Goal: Transaction & Acquisition: Purchase product/service

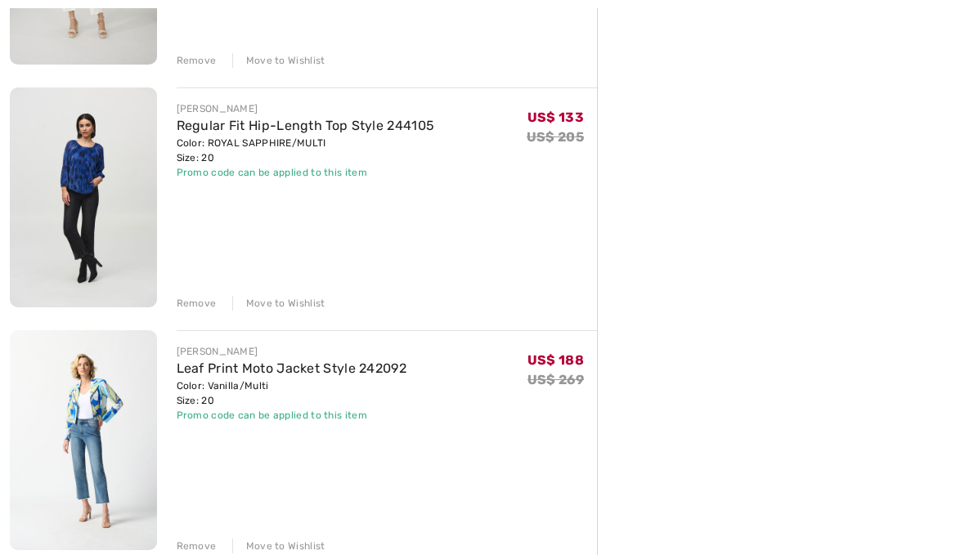
scroll to position [1625, 0]
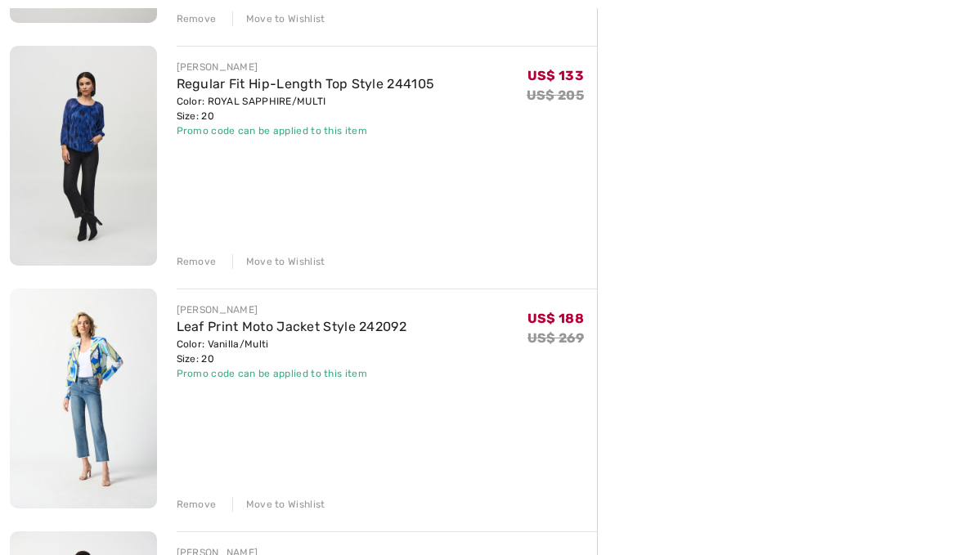
click at [194, 258] on div "Remove" at bounding box center [197, 262] width 40 height 15
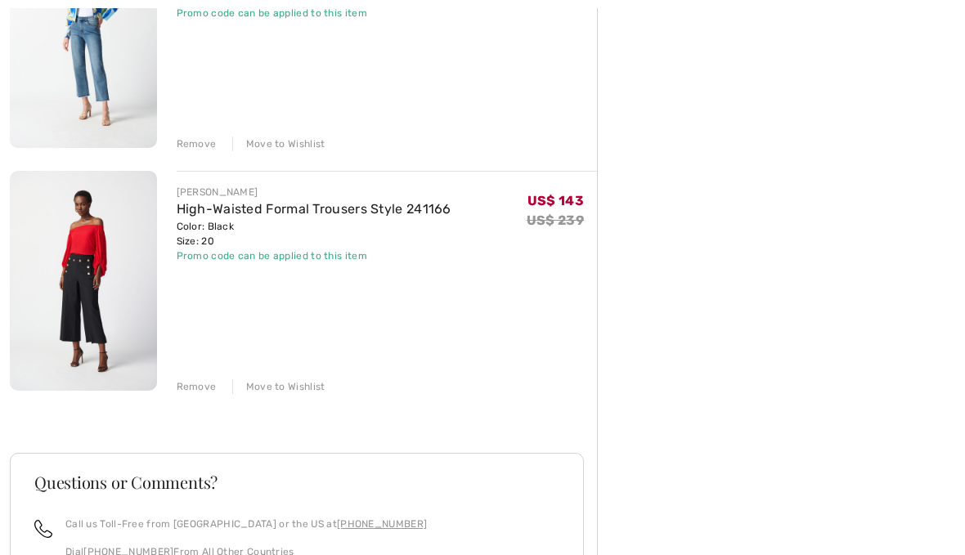
scroll to position [1754, 0]
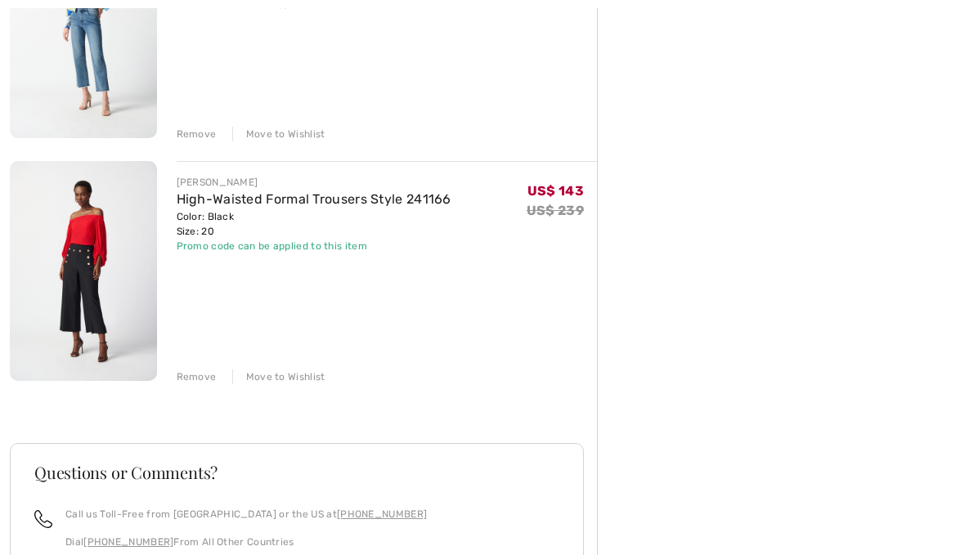
click at [189, 377] on div "Remove" at bounding box center [197, 377] width 40 height 15
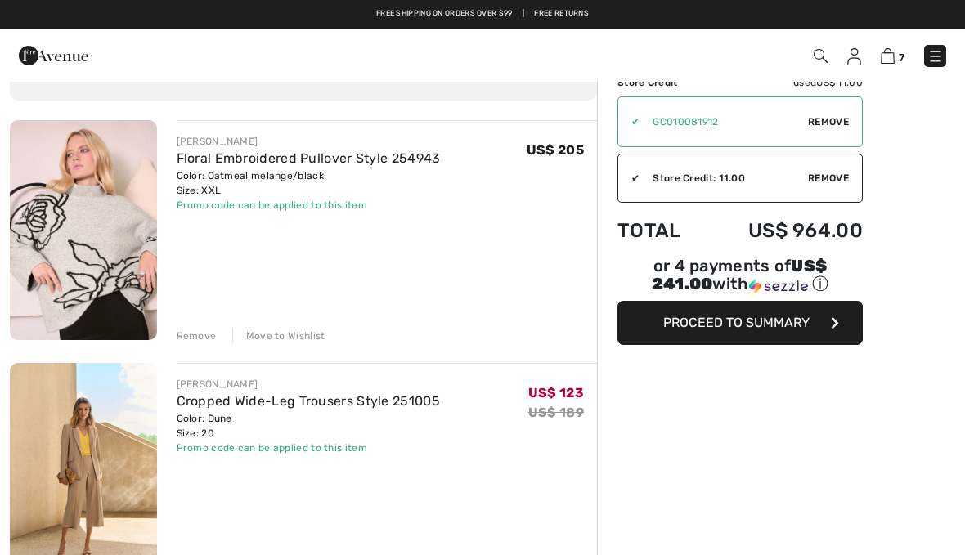
scroll to position [93, 0]
click at [79, 245] on img at bounding box center [83, 231] width 147 height 220
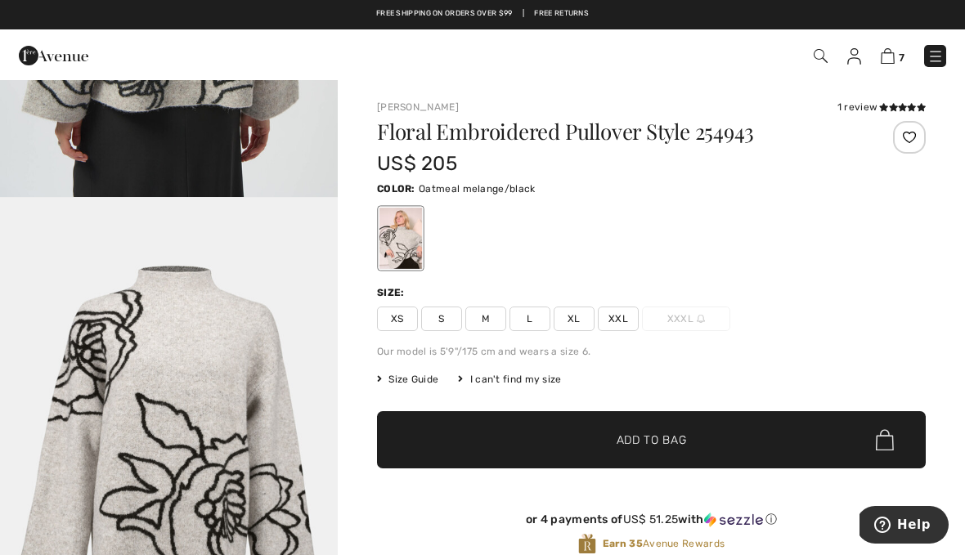
scroll to position [1904, 0]
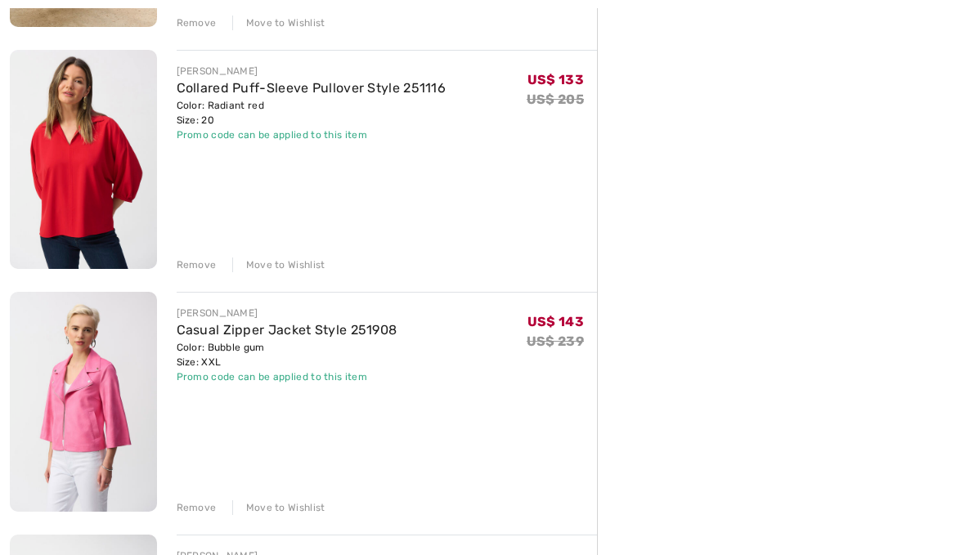
scroll to position [652, 0]
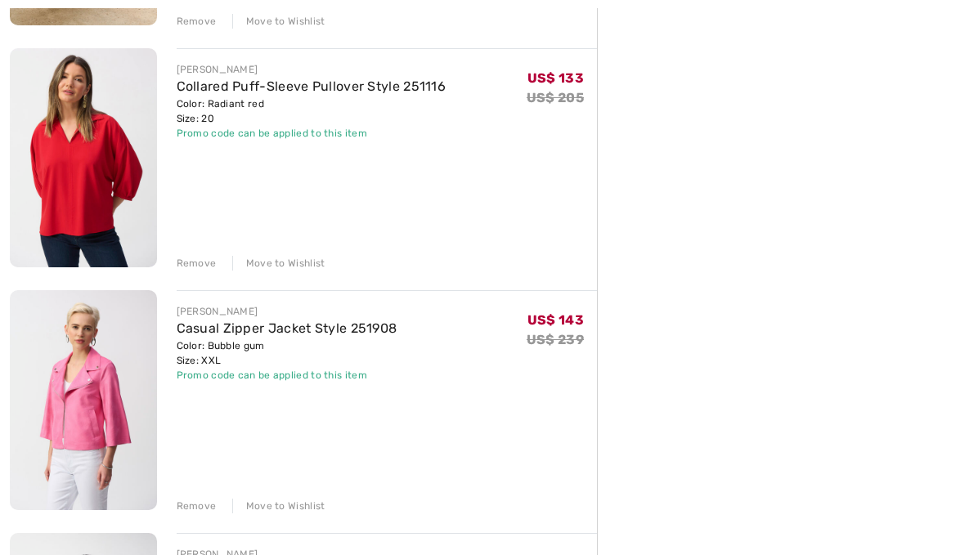
click at [189, 254] on div "Remove Move to Wishlist" at bounding box center [387, 263] width 421 height 18
click at [195, 269] on div "Remove" at bounding box center [197, 264] width 40 height 15
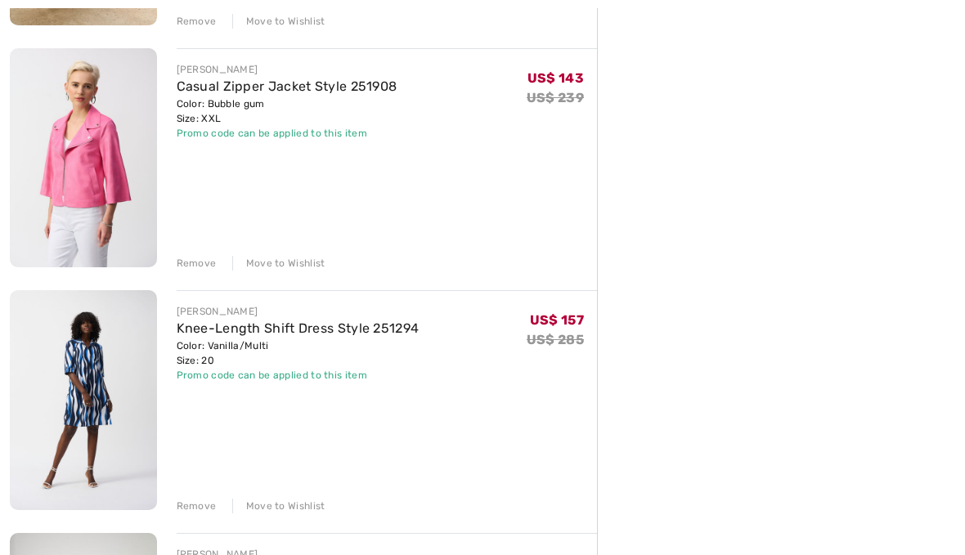
click at [197, 264] on div "Remove" at bounding box center [197, 263] width 40 height 15
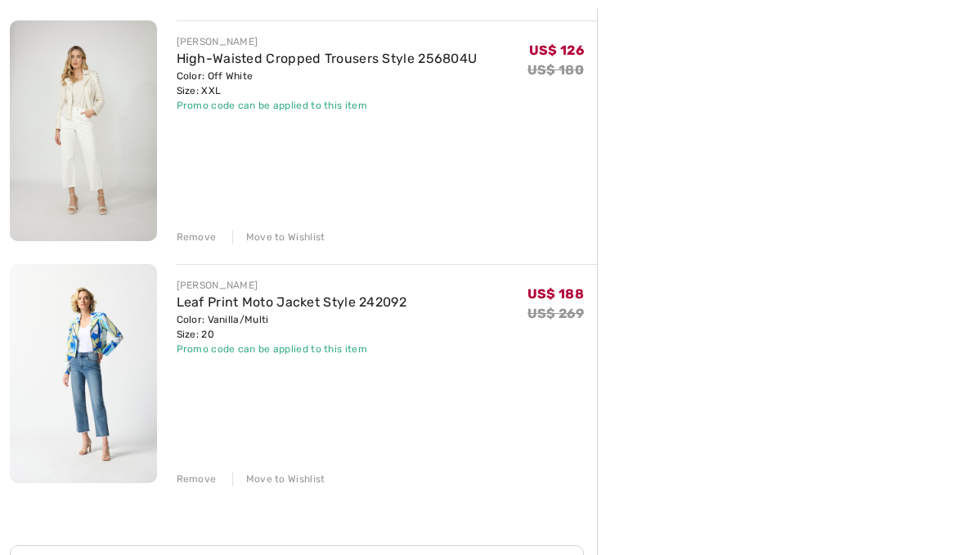
scroll to position [924, 0]
click at [92, 362] on img at bounding box center [83, 373] width 147 height 220
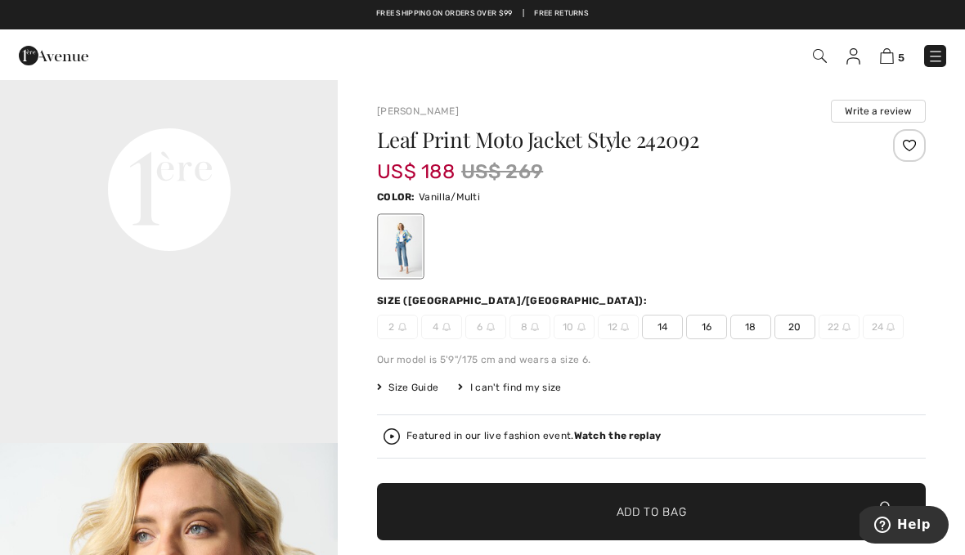
scroll to position [1108, 0]
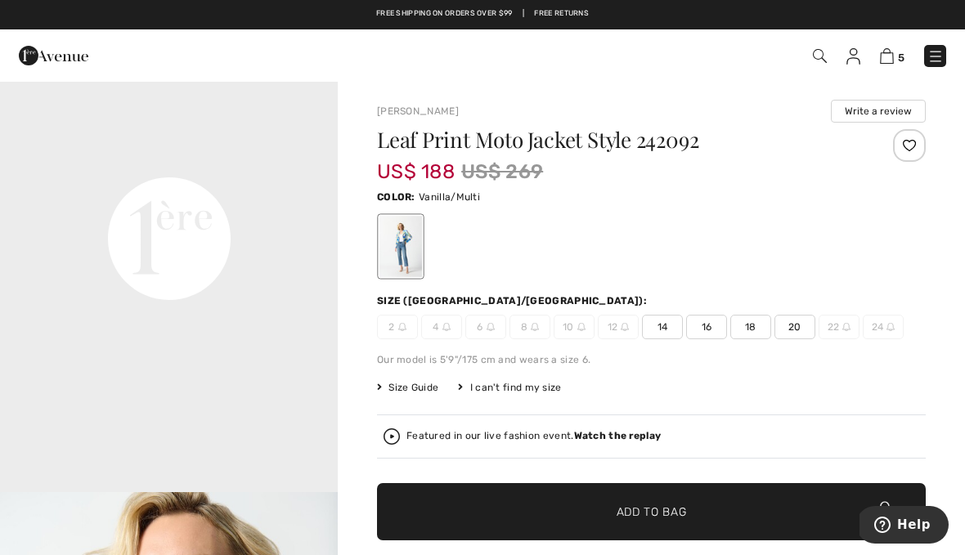
click at [49, 61] on img at bounding box center [54, 55] width 70 height 33
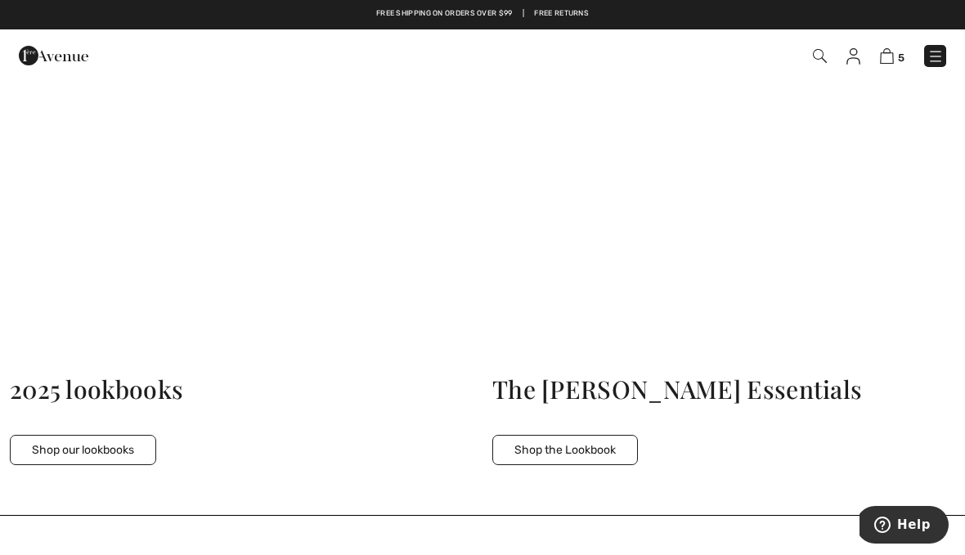
scroll to position [4726, 0]
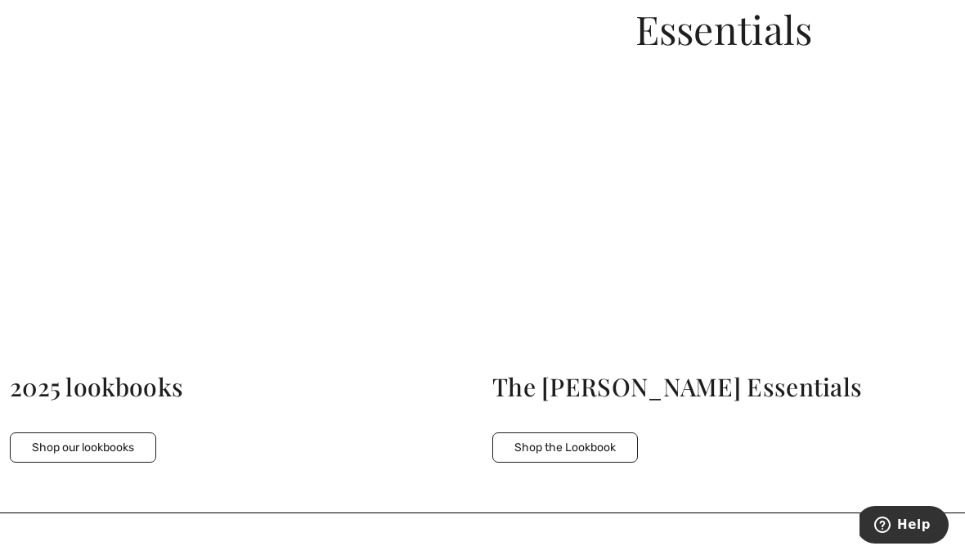
click at [609, 433] on button "Shop the Lookbook" at bounding box center [565, 448] width 146 height 30
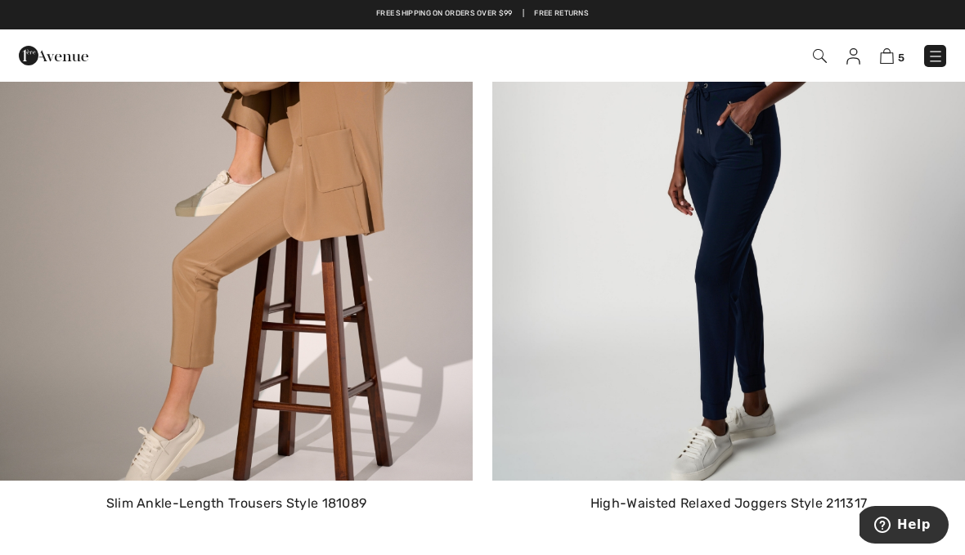
scroll to position [2911, 0]
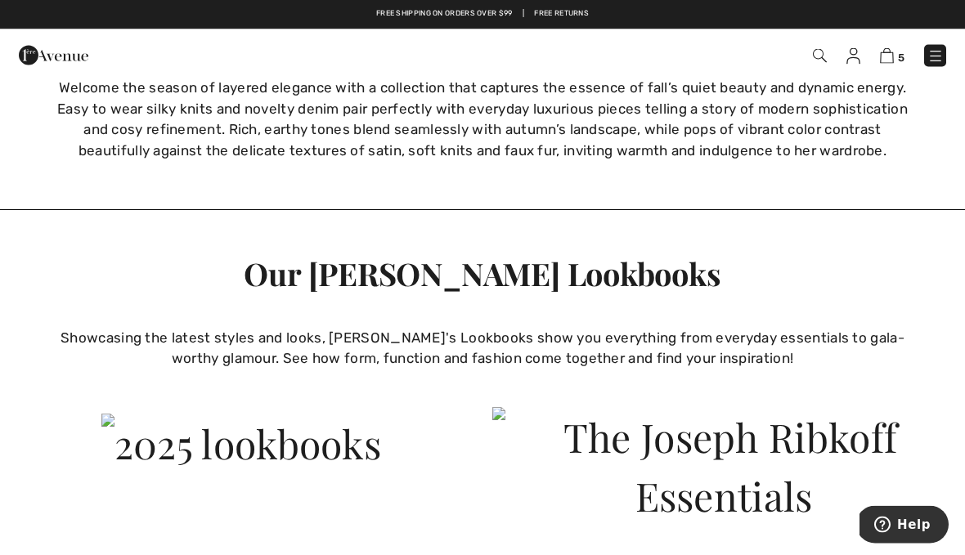
scroll to position [4253, 0]
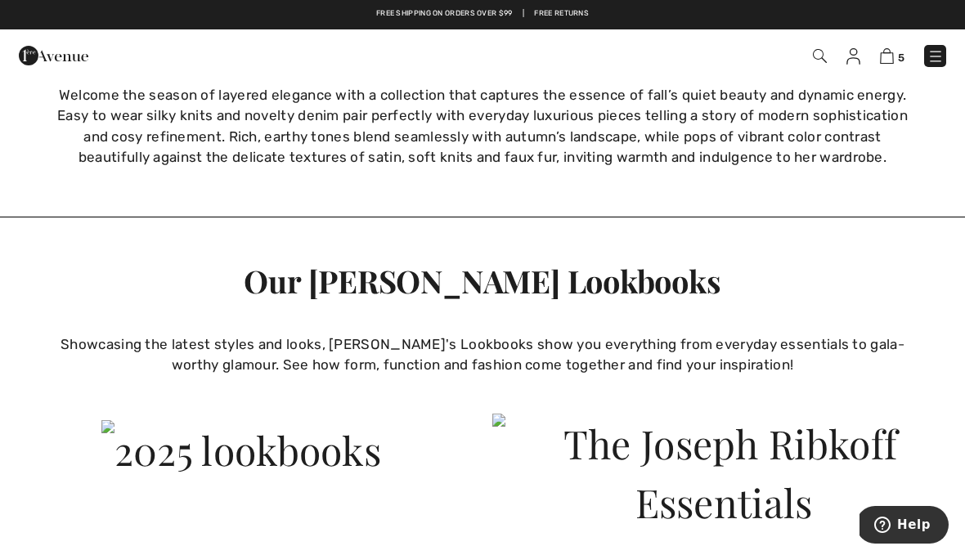
click at [929, 61] on img at bounding box center [936, 56] width 16 height 16
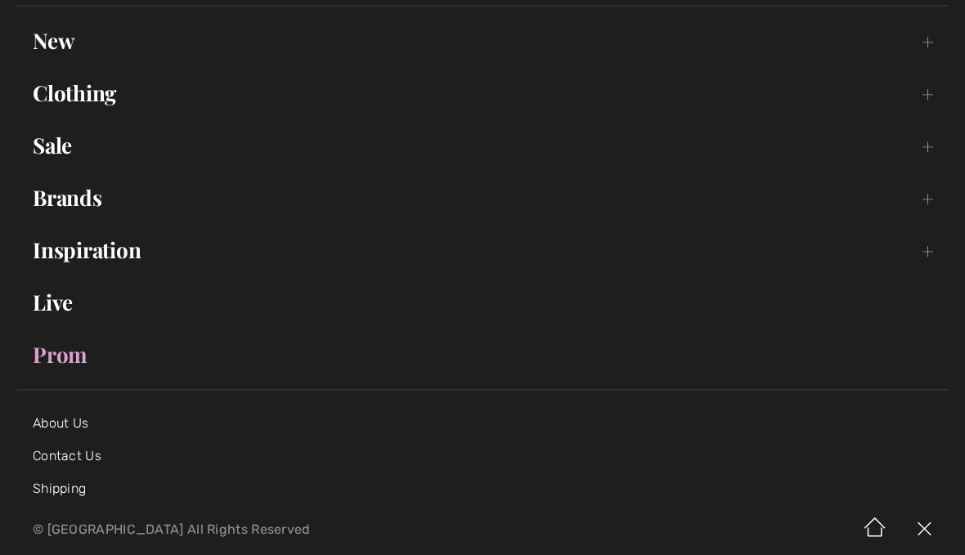
scroll to position [151, 0]
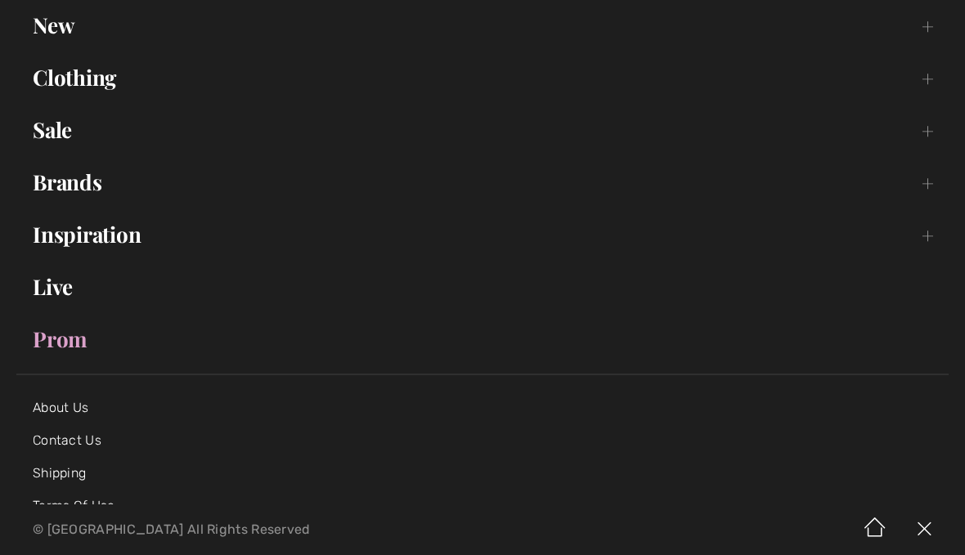
click at [38, 119] on link "Sale Toggle submenu" at bounding box center [482, 130] width 933 height 36
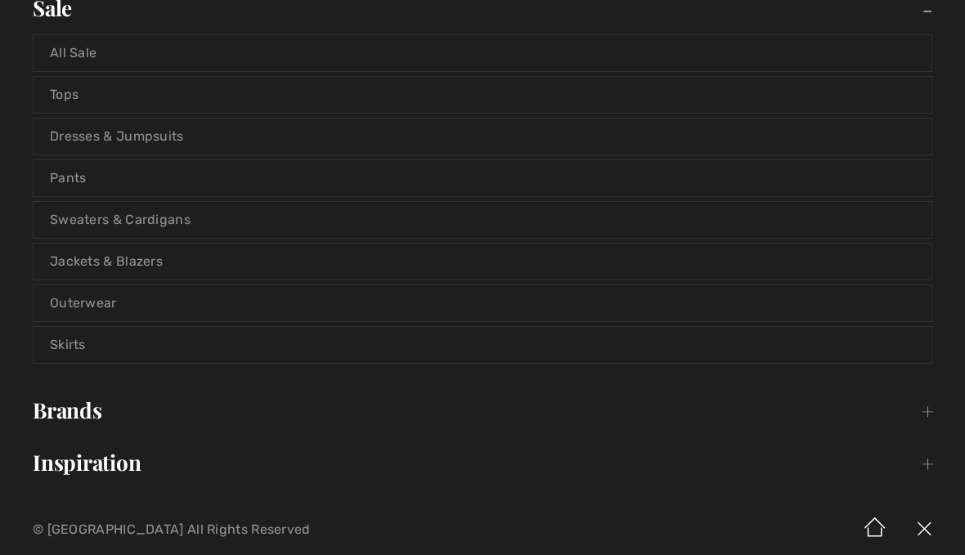
scroll to position [275, 0]
click at [69, 259] on link "Jackets & Blazers" at bounding box center [483, 260] width 898 height 36
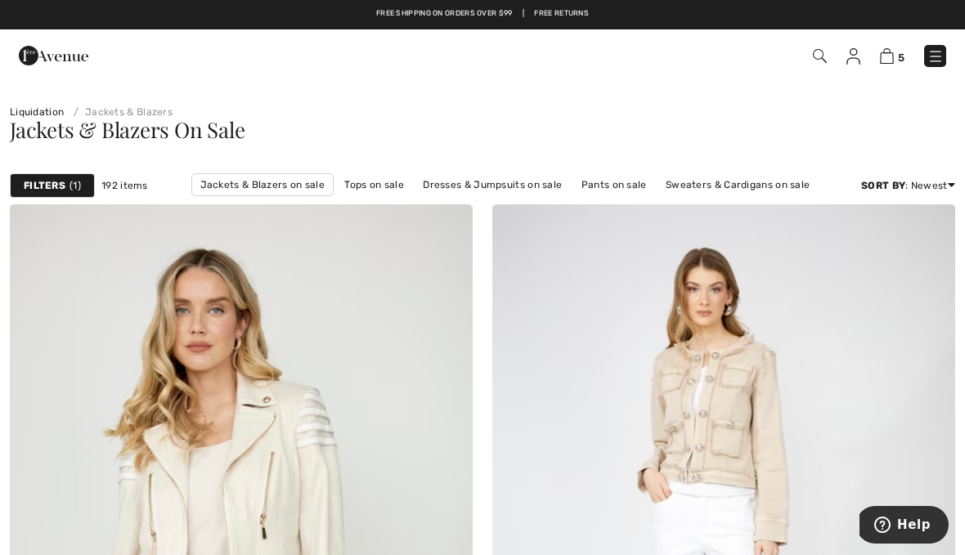
click at [43, 181] on strong "Filters" at bounding box center [45, 185] width 42 height 15
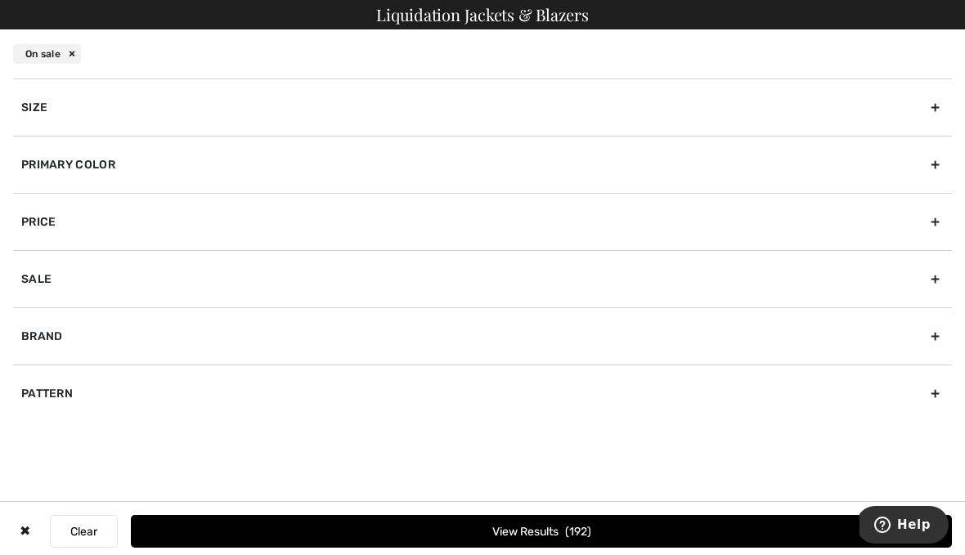
click at [34, 106] on div "Size" at bounding box center [482, 107] width 939 height 57
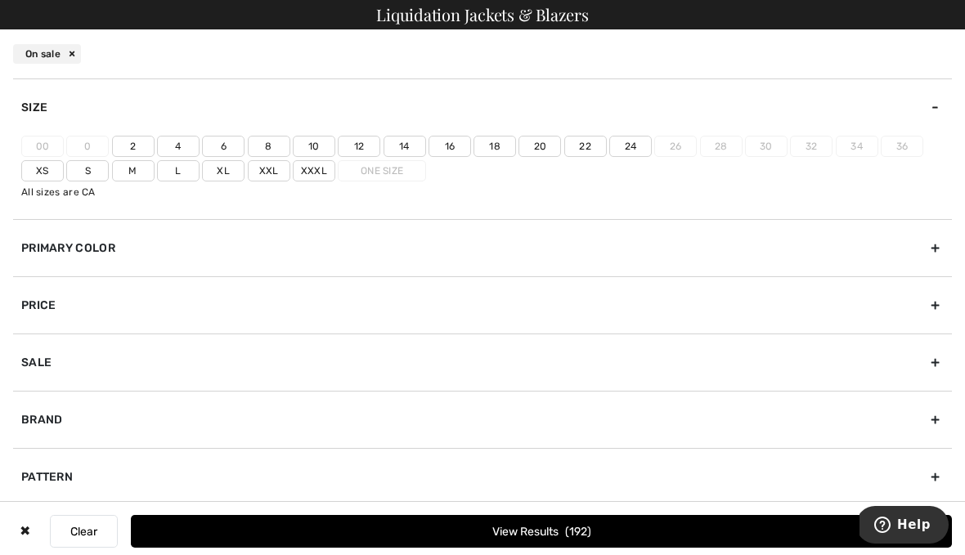
click at [270, 172] on label "Xxl" at bounding box center [269, 170] width 43 height 21
click at [0, 0] on input"] "Xxl" at bounding box center [0, 0] width 0 height 0
click at [579, 525] on span "17" at bounding box center [578, 532] width 19 height 14
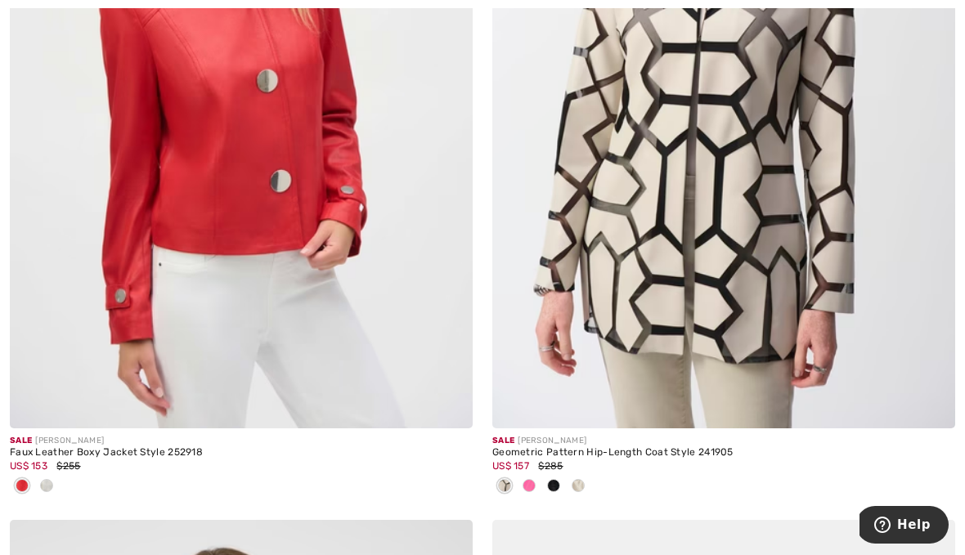
scroll to position [1232, 0]
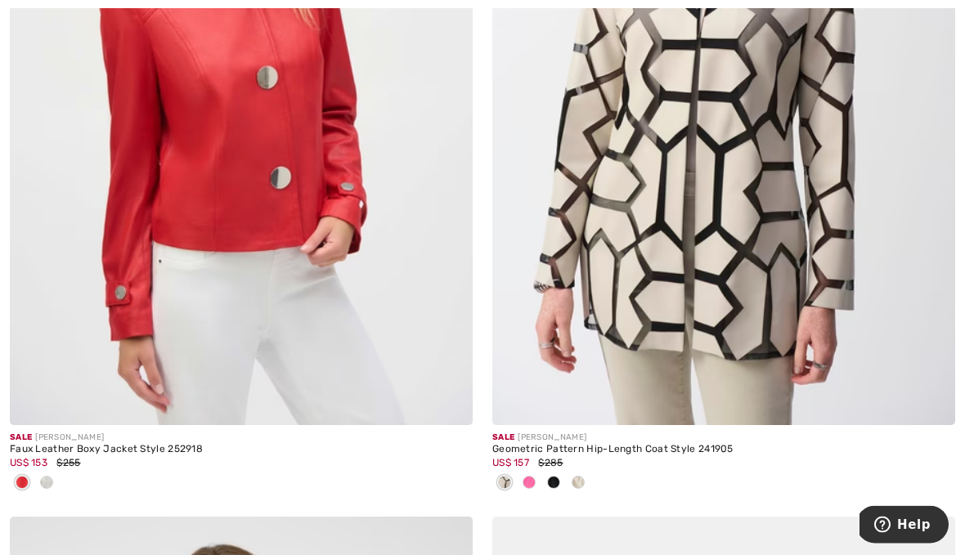
click at [107, 440] on div "Sale JOSEPH RIBKOFF" at bounding box center [241, 439] width 463 height 12
click at [110, 438] on div "Sale JOSEPH RIBKOFF" at bounding box center [241, 439] width 463 height 12
click at [70, 330] on img at bounding box center [241, 79] width 463 height 694
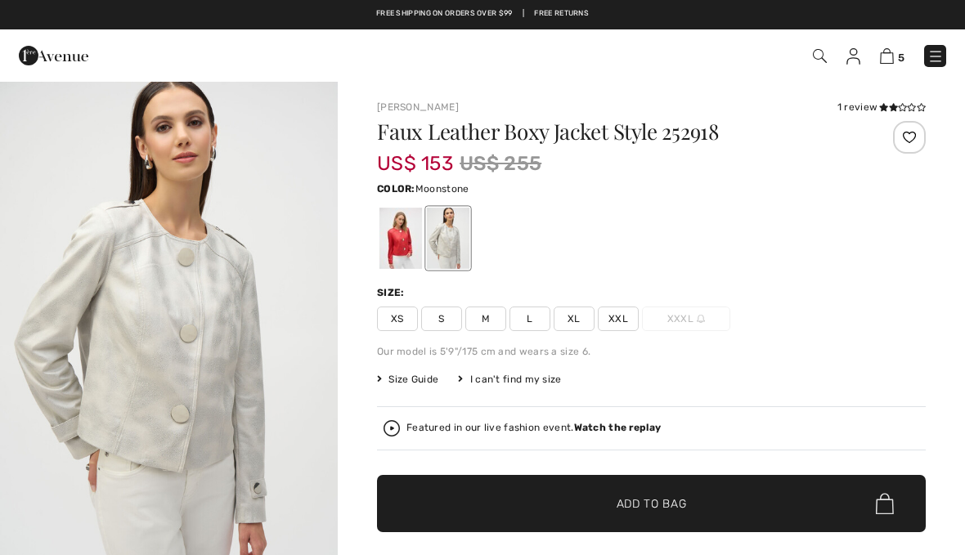
checkbox input "true"
click at [398, 236] on div at bounding box center [401, 238] width 43 height 61
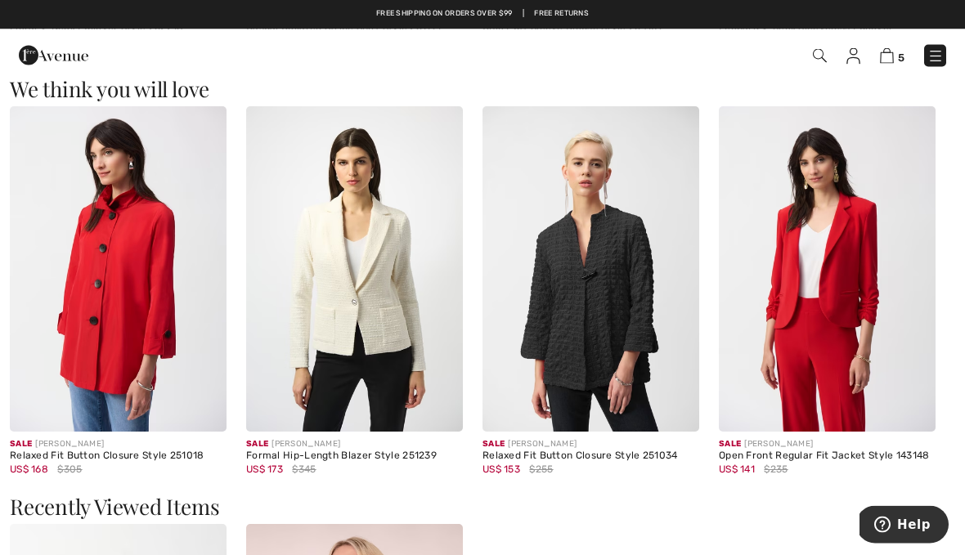
scroll to position [1405, 0]
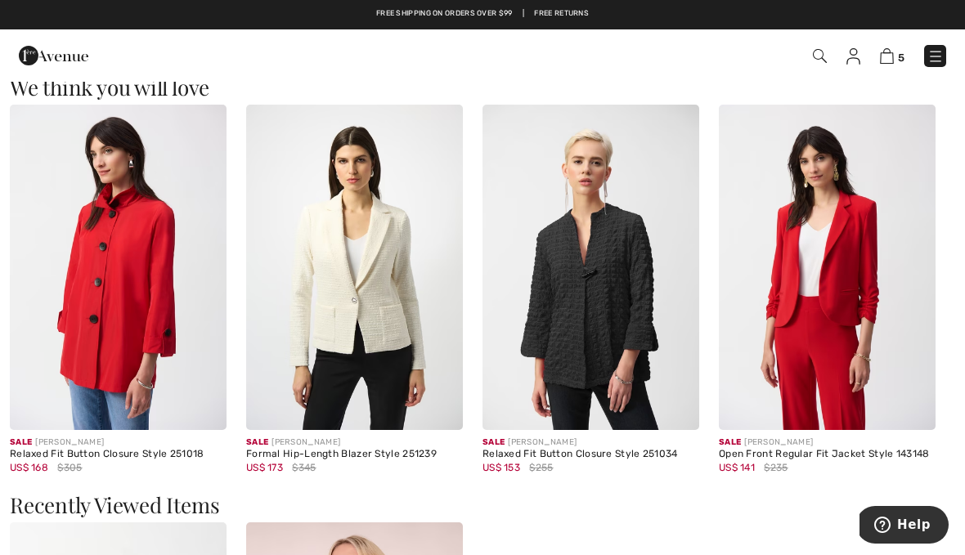
click at [106, 353] on img at bounding box center [118, 268] width 217 height 326
click at [103, 269] on img at bounding box center [118, 268] width 217 height 326
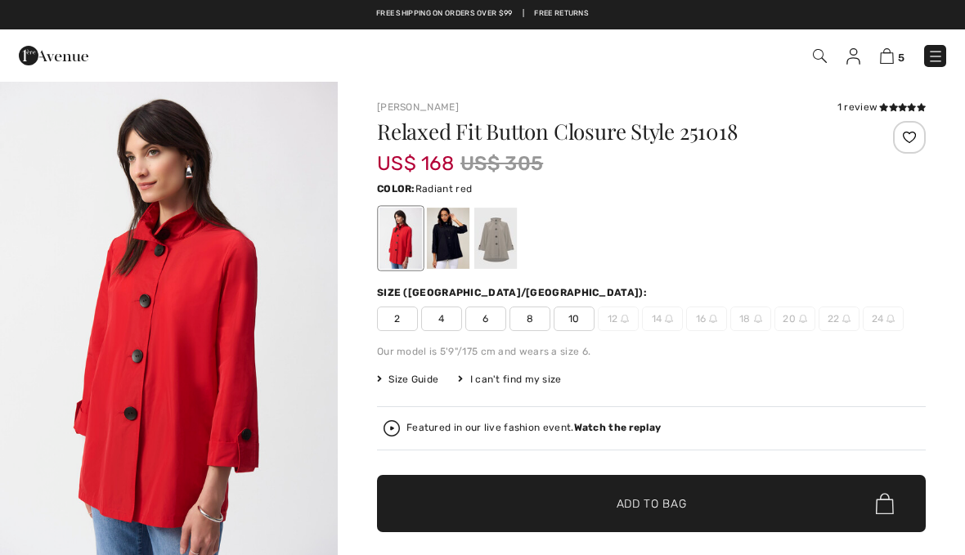
checkbox input "true"
click at [448, 242] on div at bounding box center [448, 238] width 43 height 61
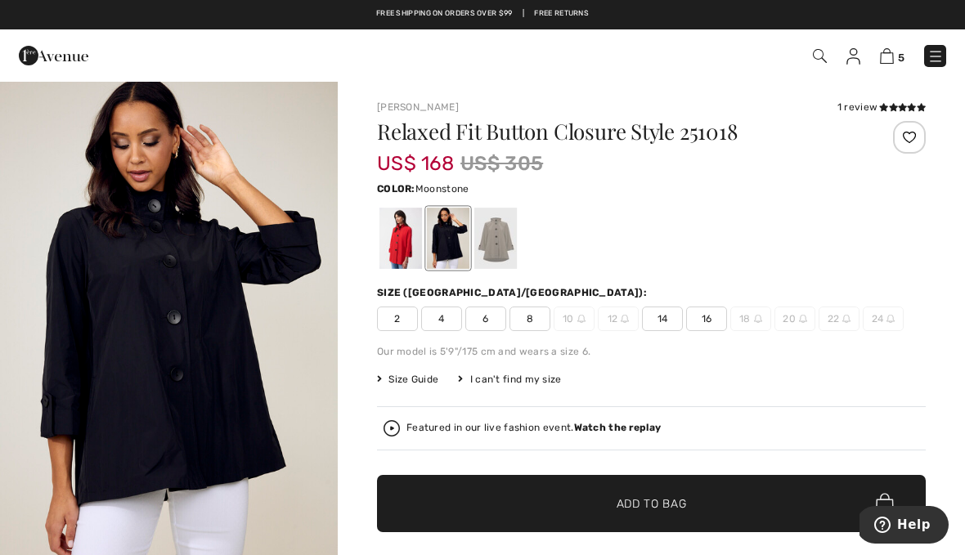
click at [500, 248] on div at bounding box center [495, 238] width 43 height 61
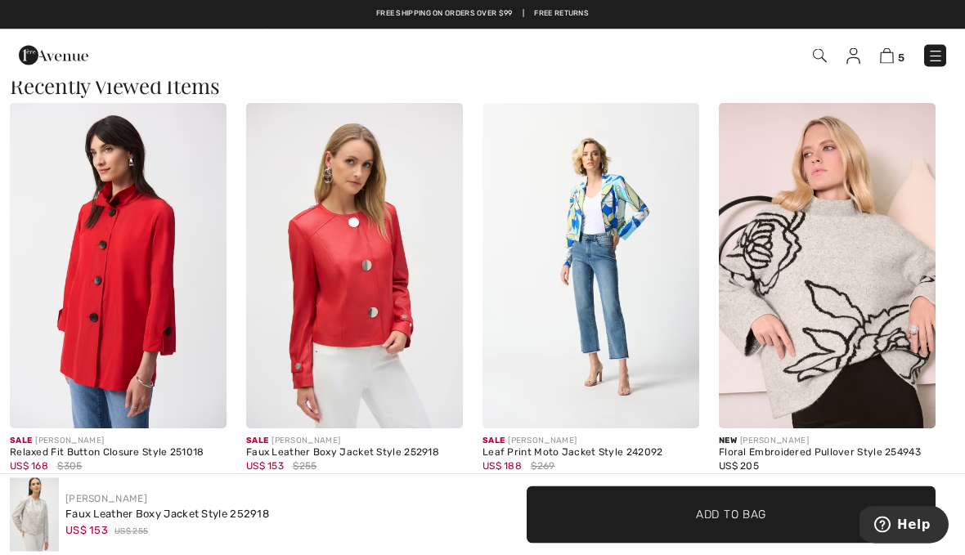
scroll to position [1824, 0]
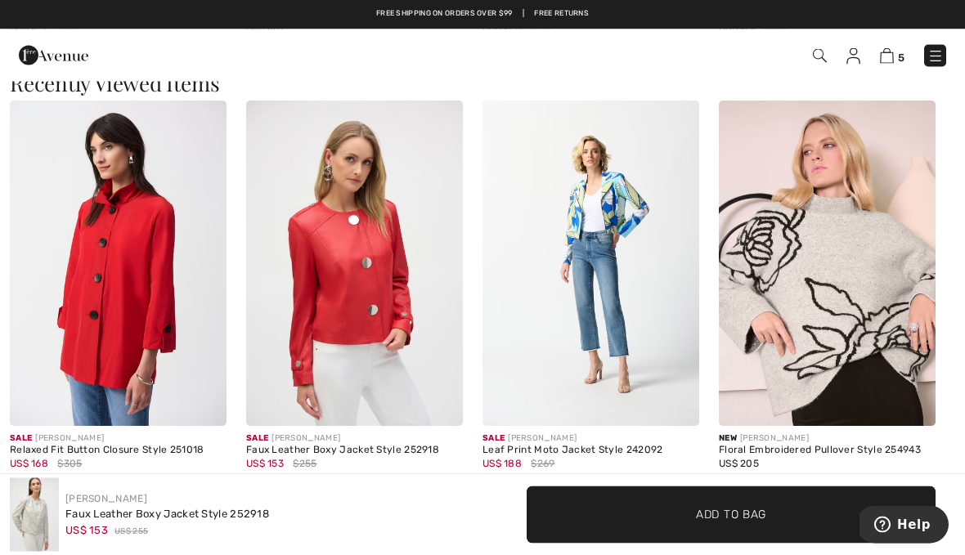
click at [619, 233] on img at bounding box center [591, 264] width 217 height 326
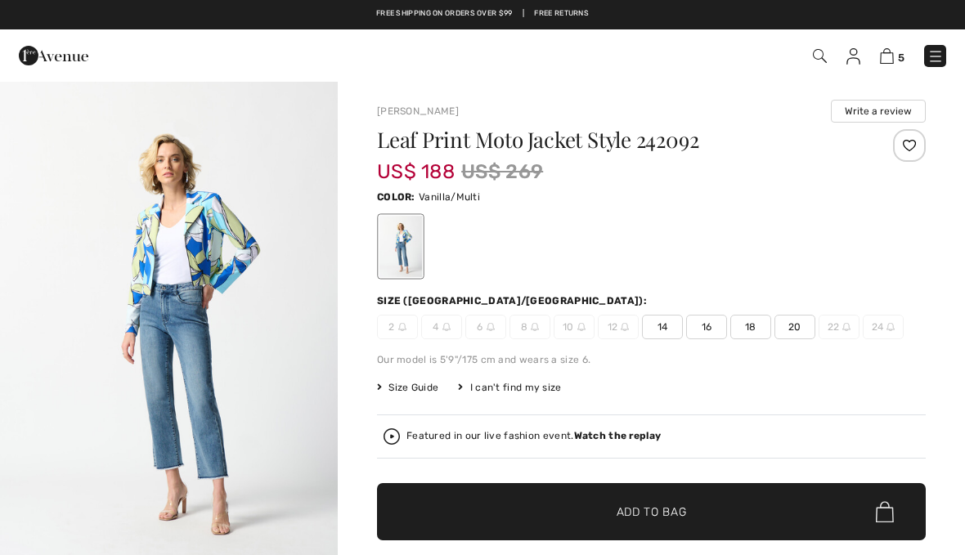
checkbox input "true"
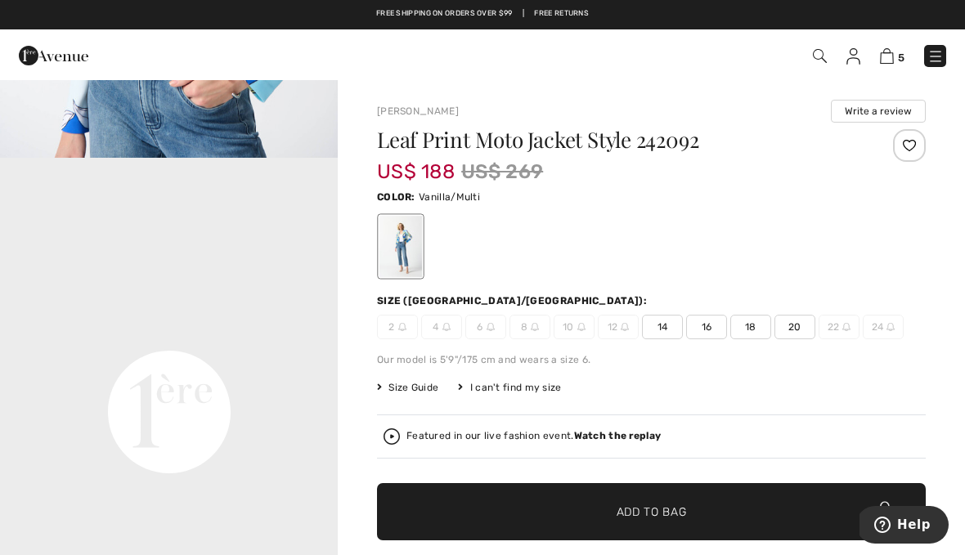
scroll to position [921, 0]
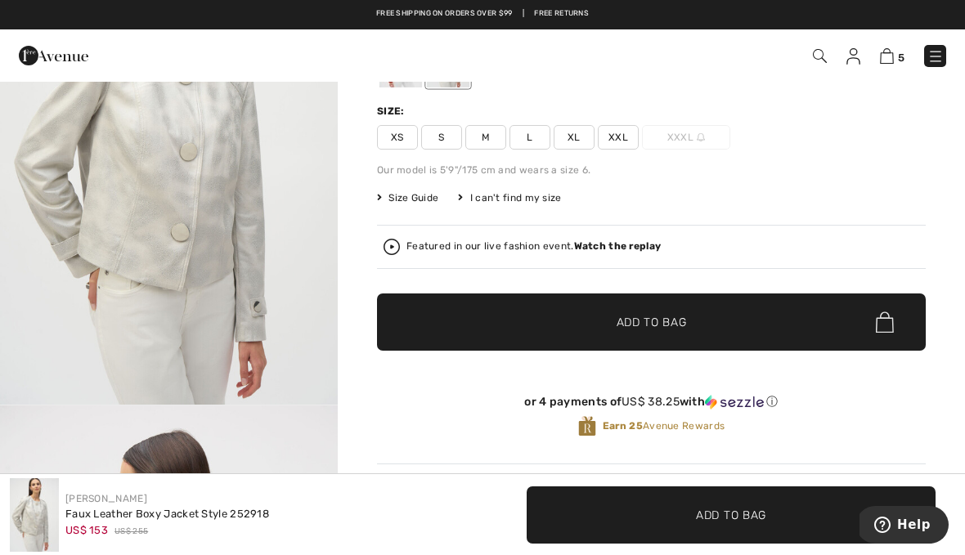
scroll to position [176, 0]
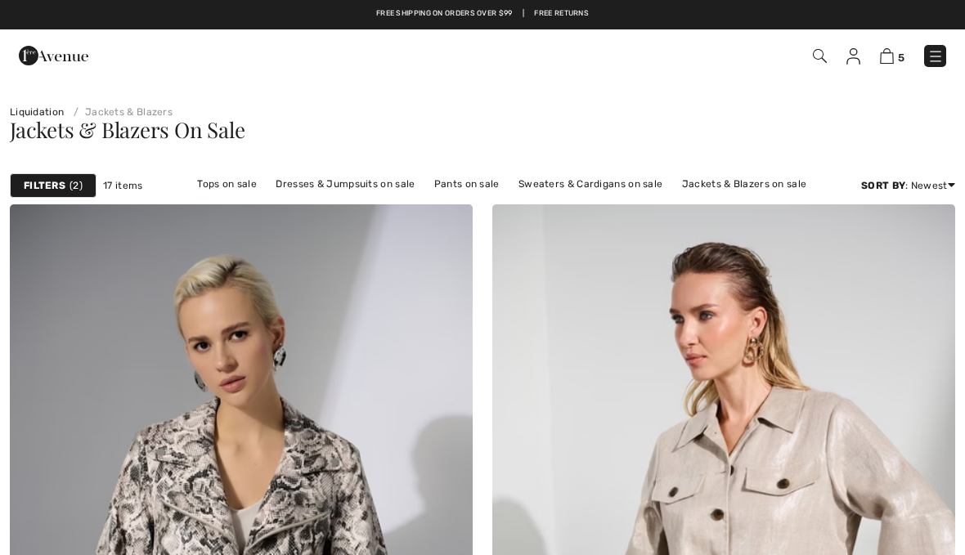
checkbox input "true"
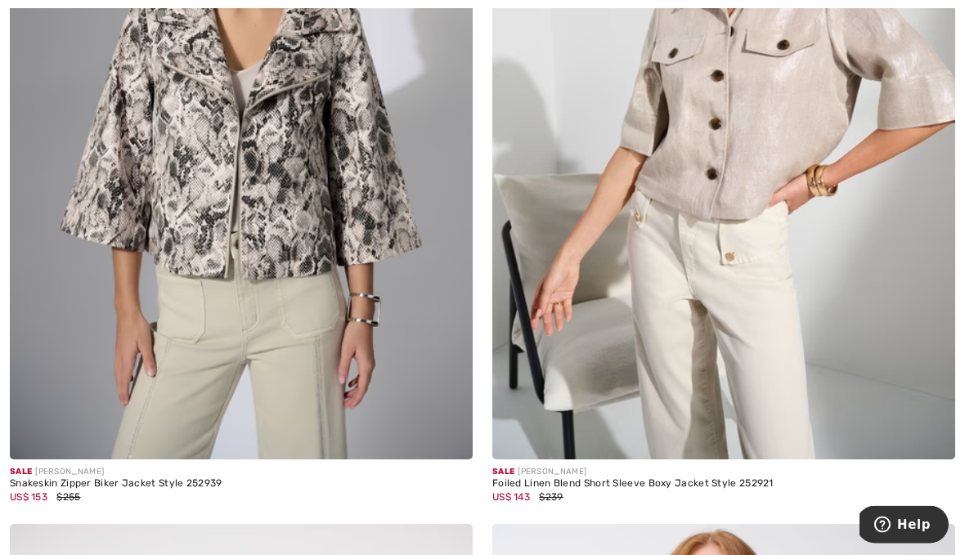
scroll to position [439, 0]
click at [123, 182] on img at bounding box center [241, 112] width 463 height 694
click at [122, 110] on img at bounding box center [241, 112] width 463 height 694
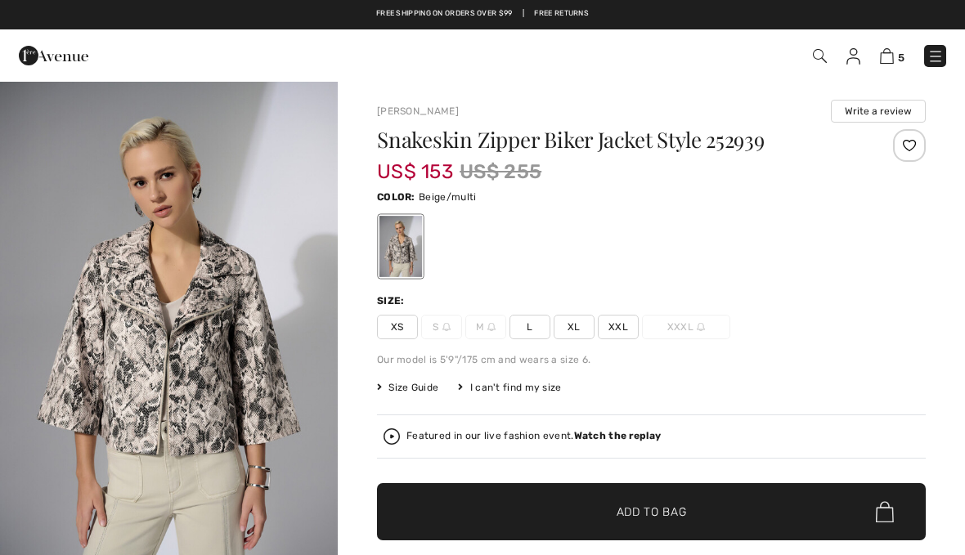
checkbox input "true"
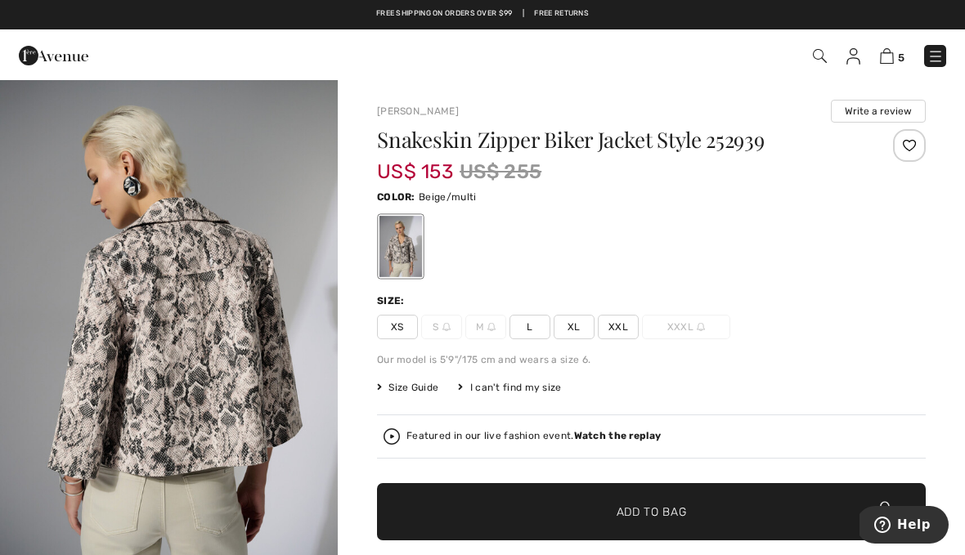
scroll to position [2, 0]
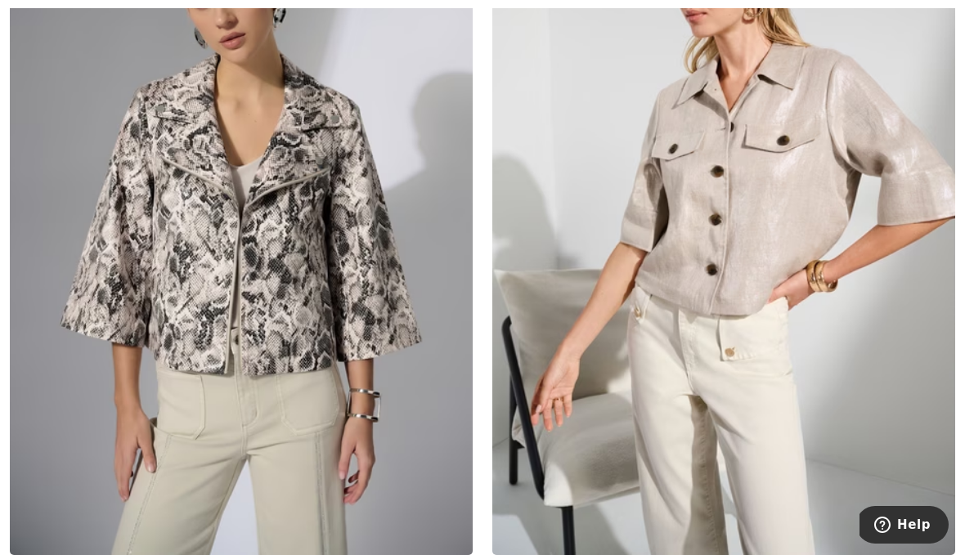
scroll to position [344, 0]
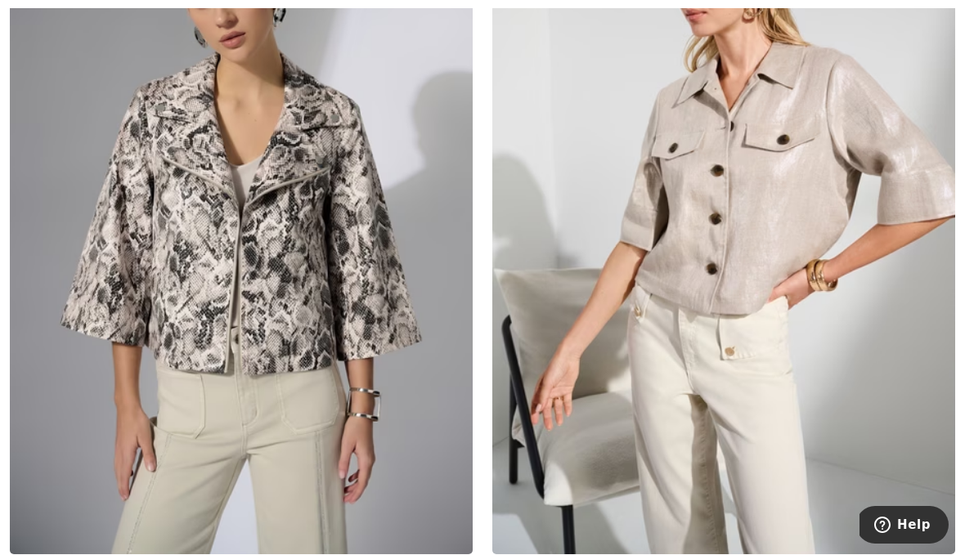
click at [151, 283] on img at bounding box center [241, 207] width 463 height 694
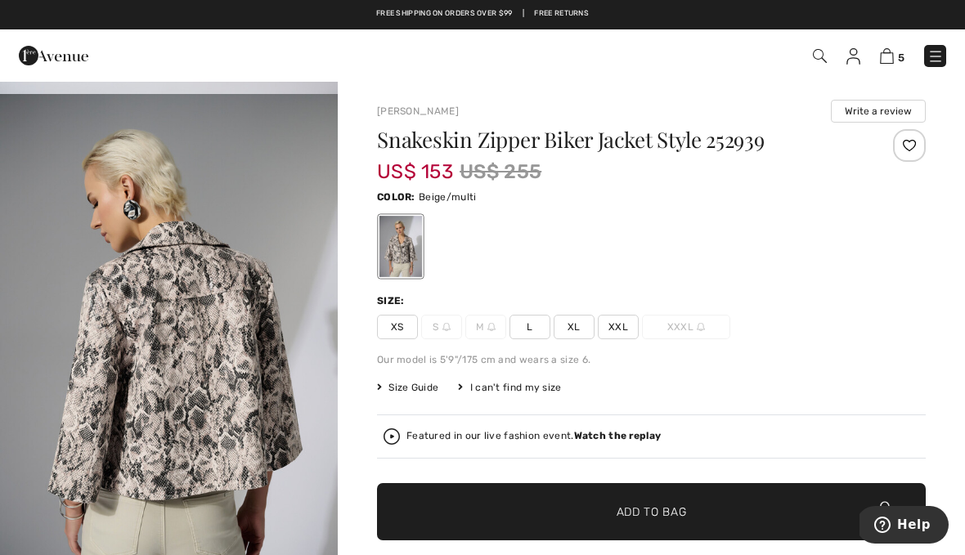
click at [619, 330] on span "XXL" at bounding box center [618, 327] width 41 height 25
click at [675, 513] on span "Add to Bag" at bounding box center [652, 512] width 70 height 17
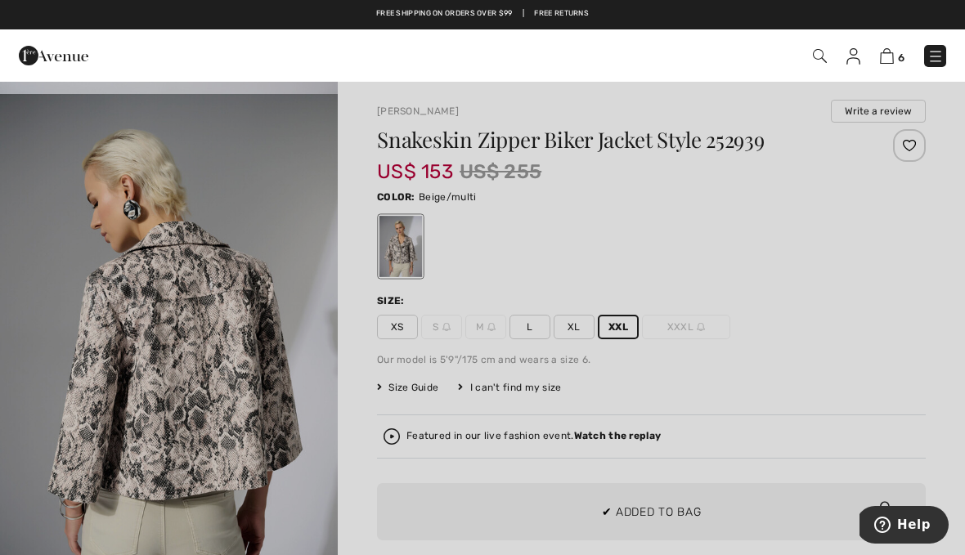
click at [843, 357] on div at bounding box center [482, 277] width 965 height 555
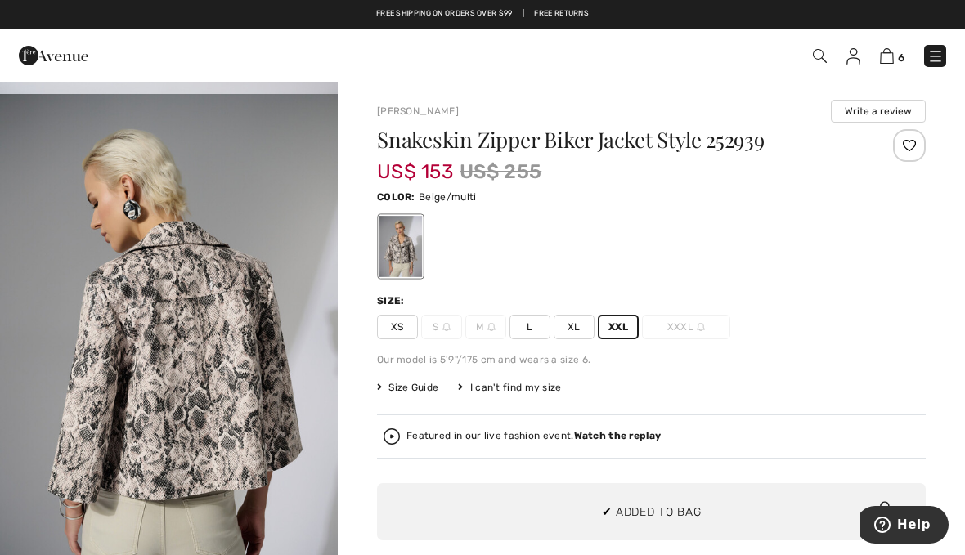
click at [939, 59] on img at bounding box center [936, 56] width 16 height 16
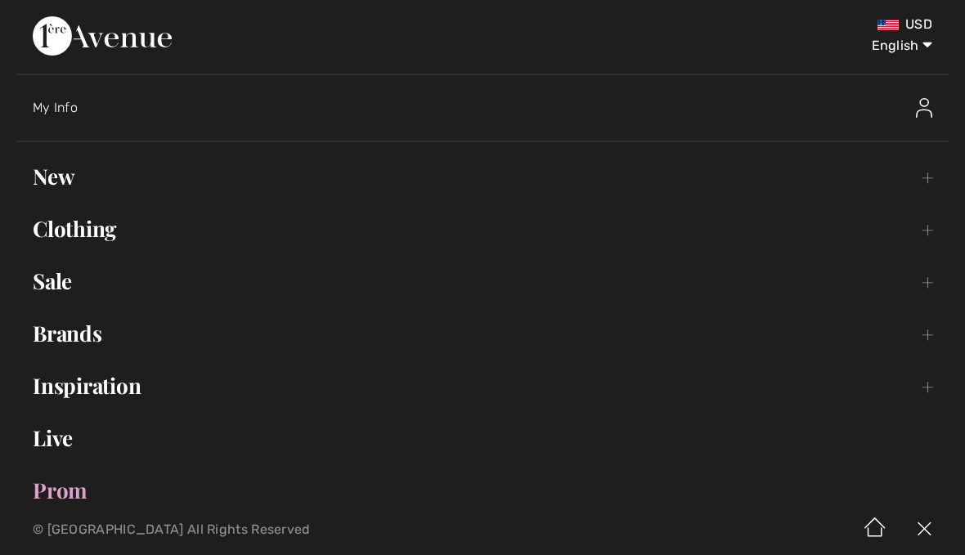
click at [52, 277] on link "Sale Toggle submenu" at bounding box center [482, 281] width 933 height 36
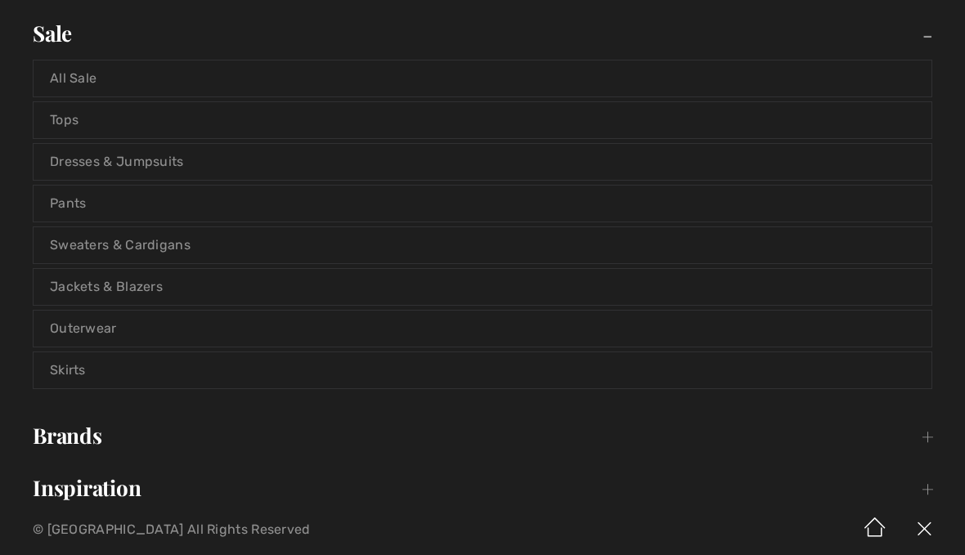
scroll to position [249, 0]
click at [65, 245] on link "Sweaters & Cardigans" at bounding box center [483, 244] width 898 height 36
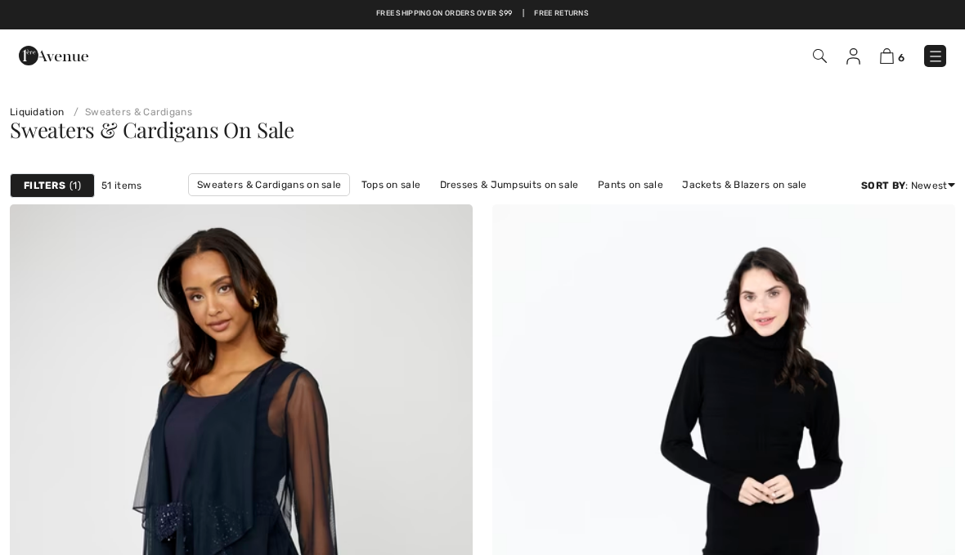
checkbox input "true"
click at [35, 182] on strong "Filters" at bounding box center [45, 185] width 42 height 15
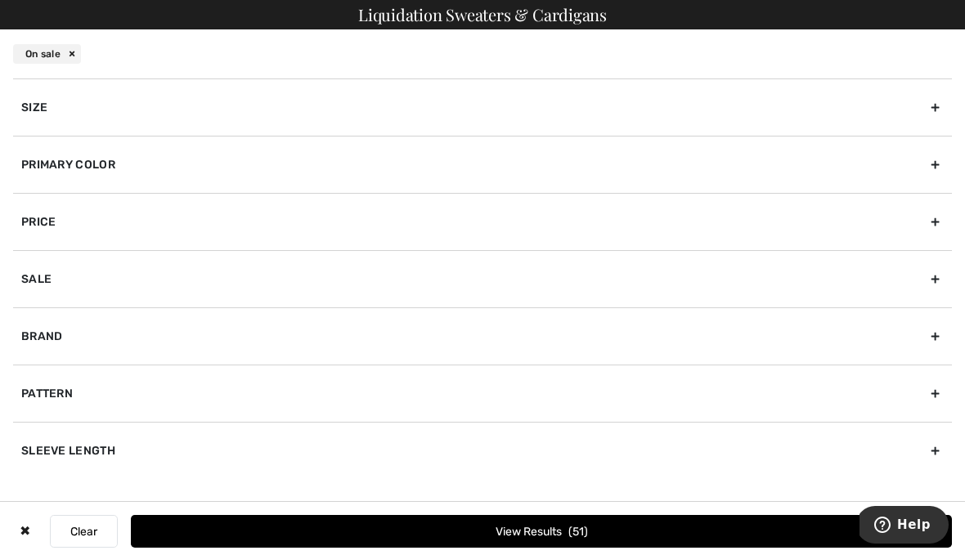
click at [27, 98] on div "Size" at bounding box center [482, 107] width 939 height 57
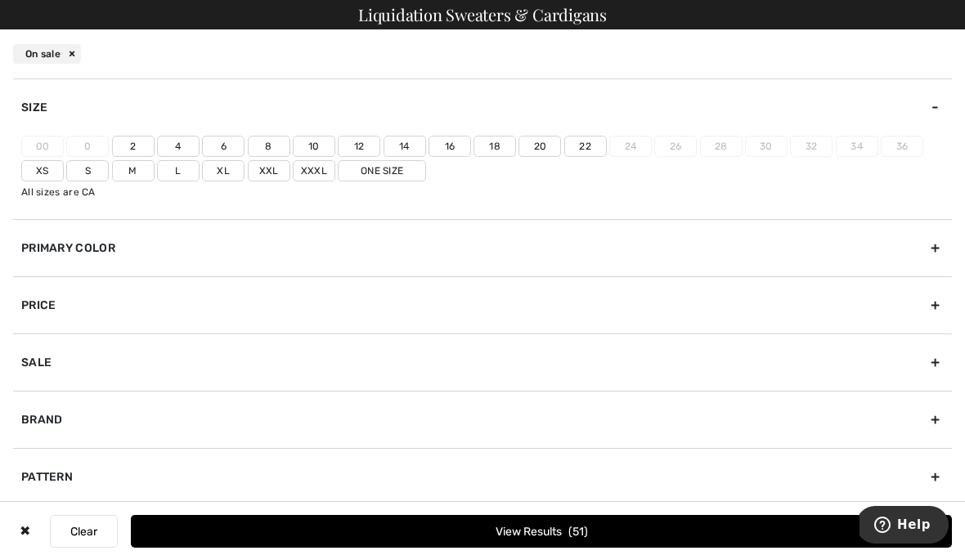
click at [272, 178] on label "Xxl" at bounding box center [269, 170] width 43 height 21
click at [0, 0] on input"] "Xxl" at bounding box center [0, 0] width 0 height 0
click at [542, 150] on label "20" at bounding box center [540, 146] width 43 height 21
click at [0, 0] on input"] "20" at bounding box center [0, 0] width 0 height 0
click at [558, 529] on button "View Results 13" at bounding box center [541, 531] width 821 height 33
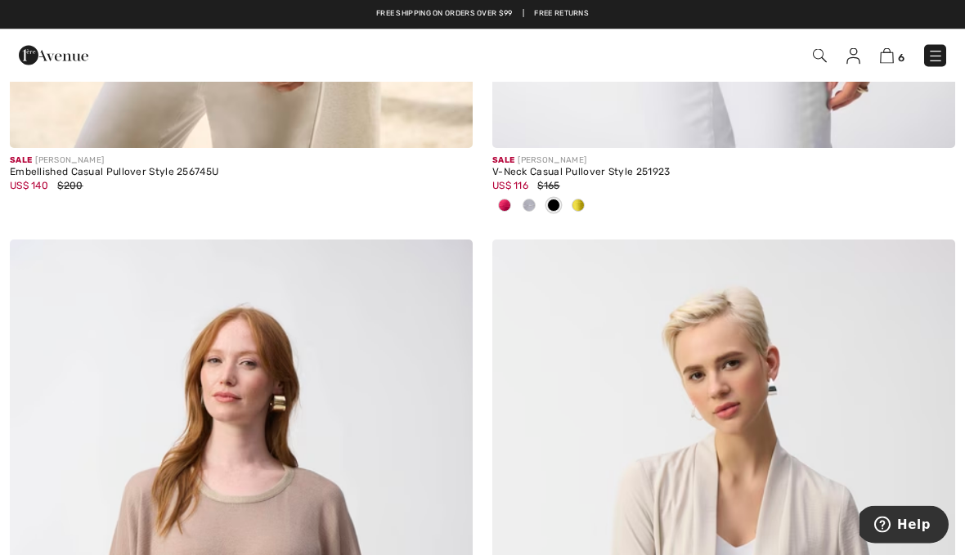
scroll to position [3108, 0]
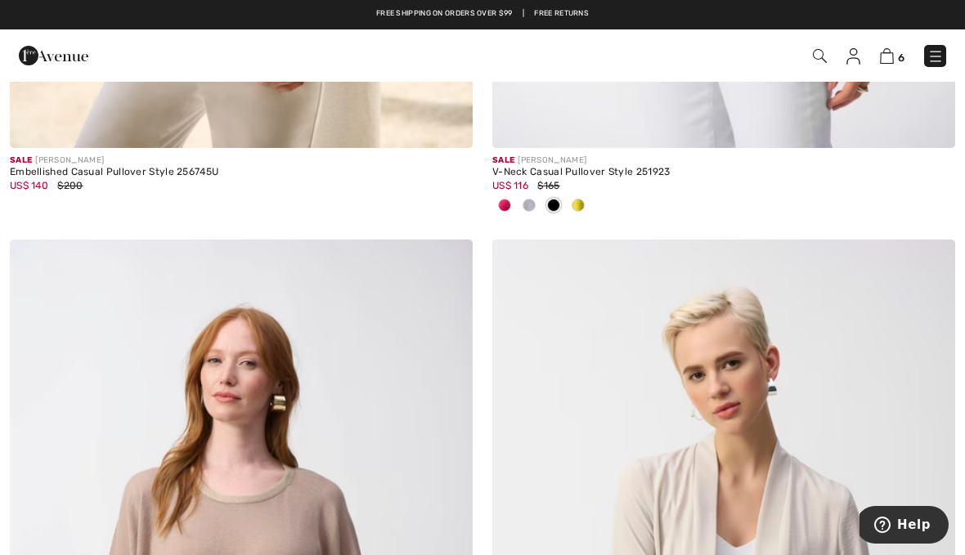
click at [936, 62] on img at bounding box center [936, 56] width 16 height 16
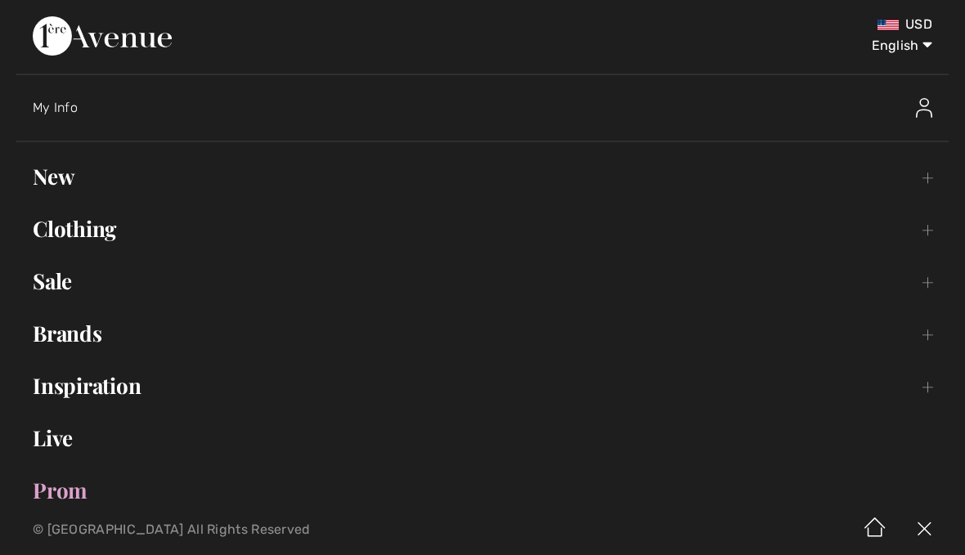
click at [48, 290] on link "Sale Toggle submenu" at bounding box center [482, 281] width 933 height 36
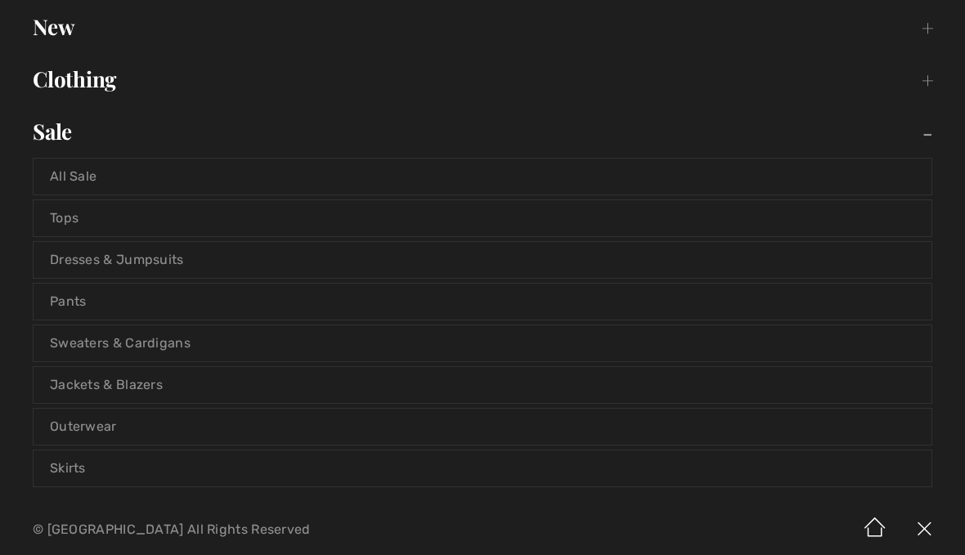
scroll to position [151, 0]
click at [59, 296] on link "Pants" at bounding box center [483, 301] width 898 height 36
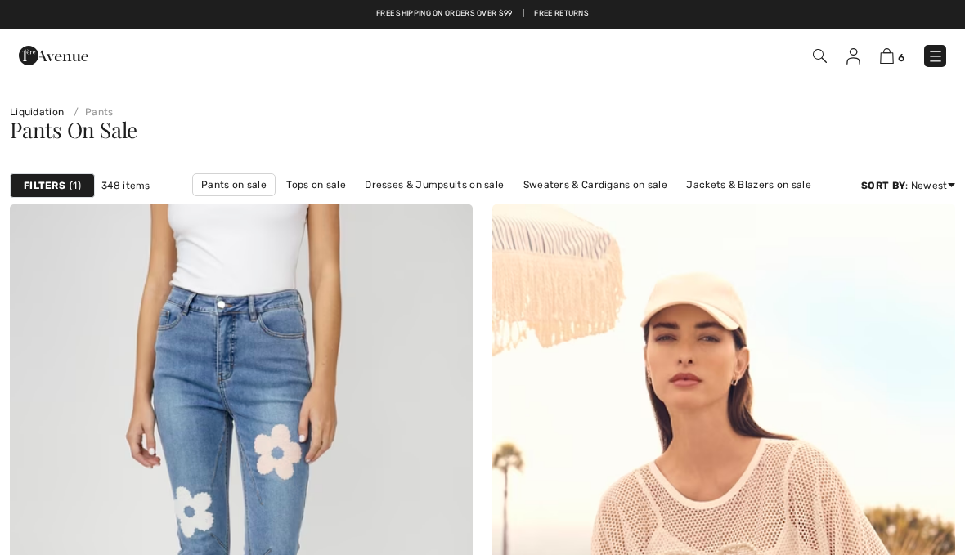
checkbox input "true"
click at [38, 183] on strong "Filters" at bounding box center [45, 185] width 42 height 15
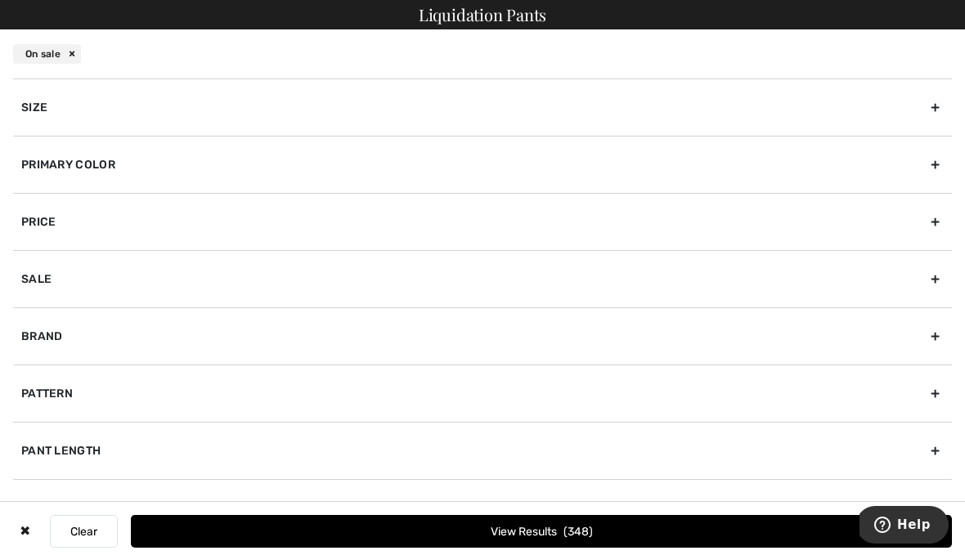
click at [29, 105] on div "Size" at bounding box center [482, 107] width 939 height 57
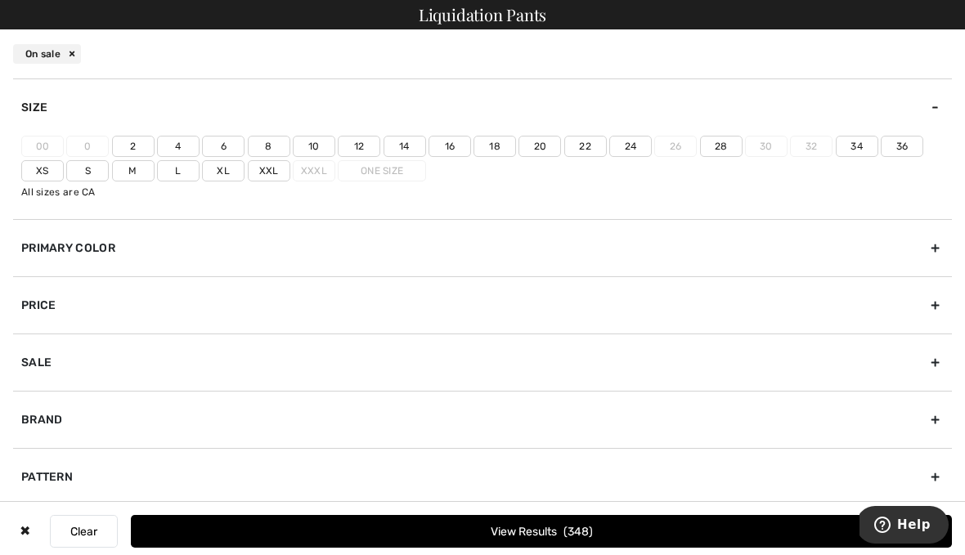
click at [272, 173] on label "Xxl" at bounding box center [269, 170] width 43 height 21
click at [0, 0] on input"] "Xxl" at bounding box center [0, 0] width 0 height 0
click at [466, 532] on button "View Results 17" at bounding box center [541, 531] width 821 height 33
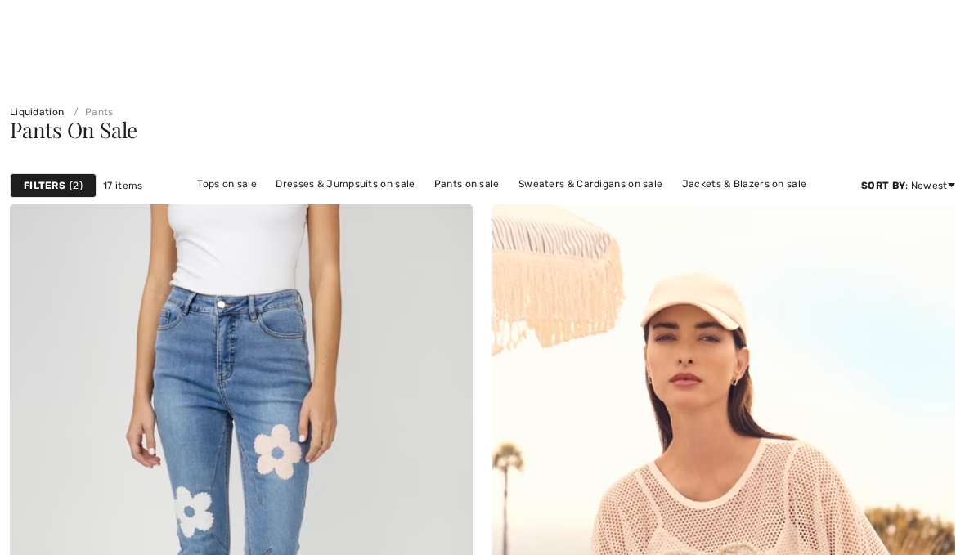
checkbox input "true"
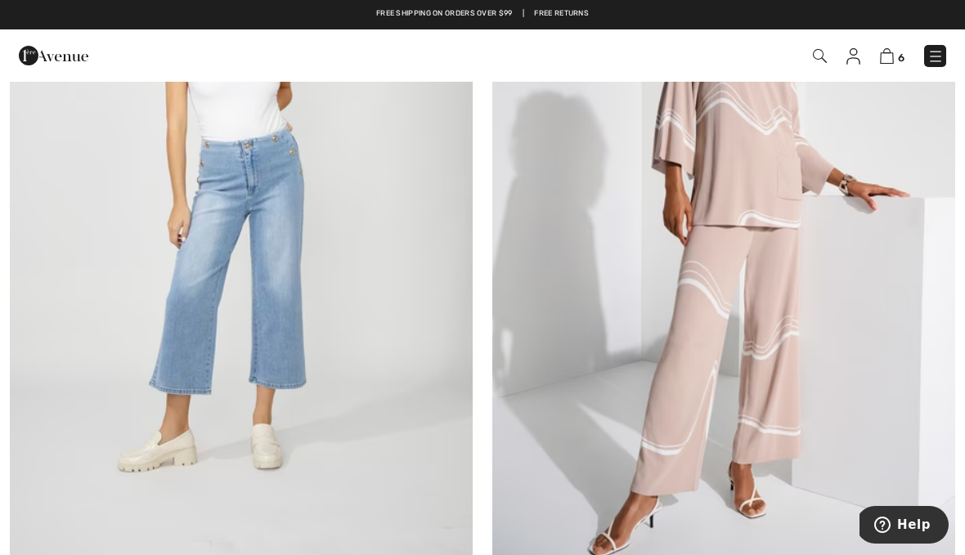
scroll to position [1093, 0]
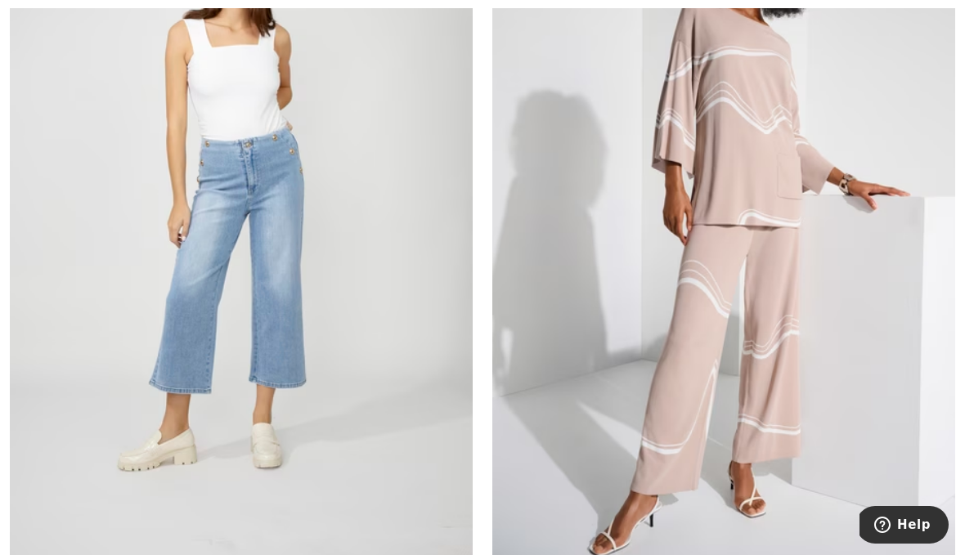
click at [195, 292] on img at bounding box center [241, 218] width 463 height 694
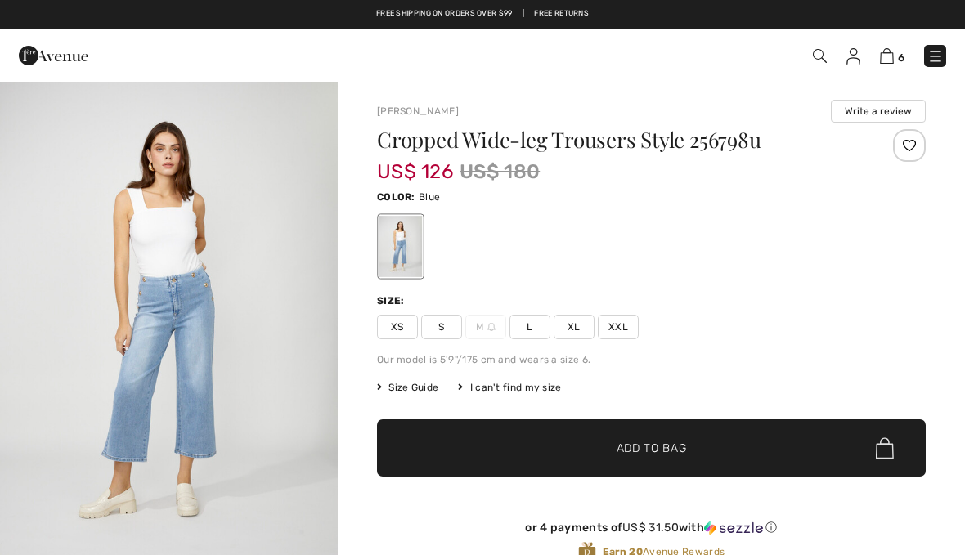
checkbox input "true"
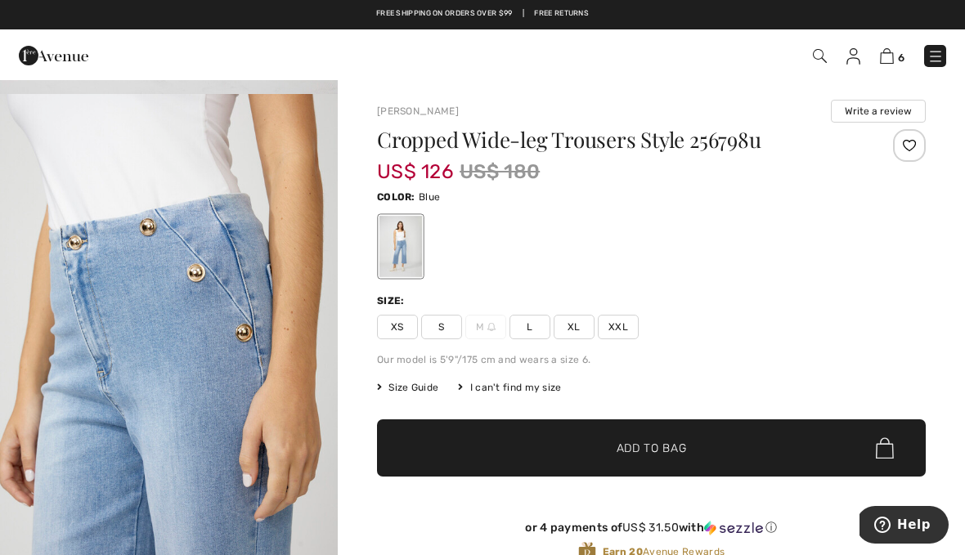
scroll to position [494, 0]
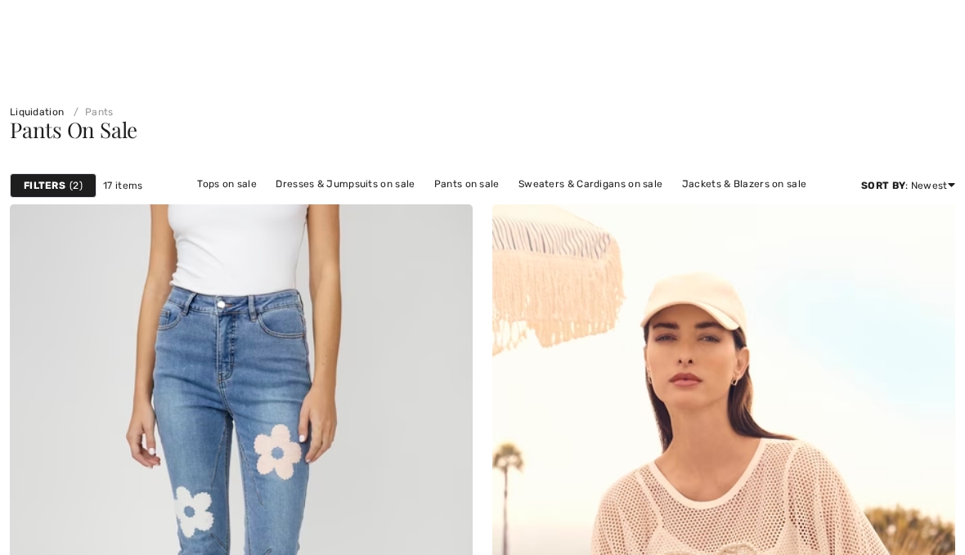
checkbox input "true"
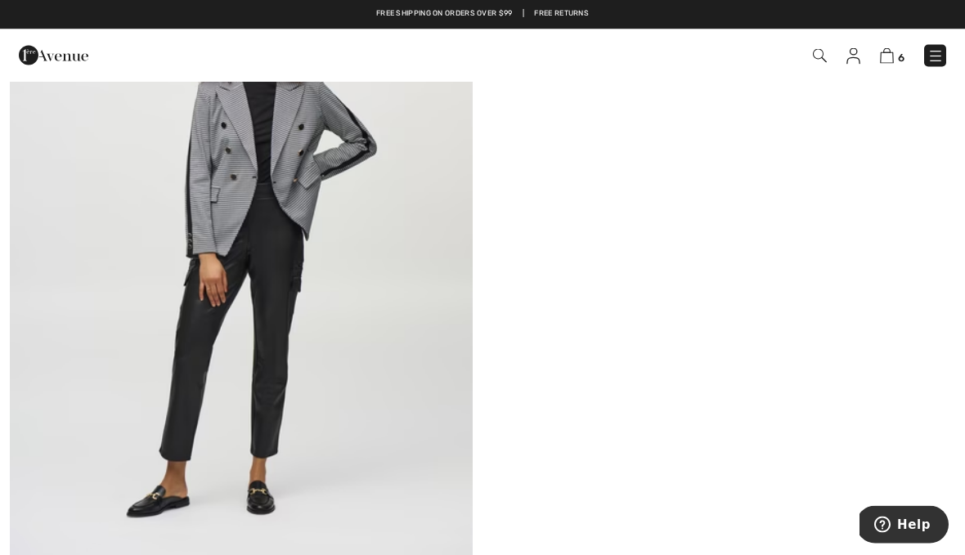
scroll to position [6639, 0]
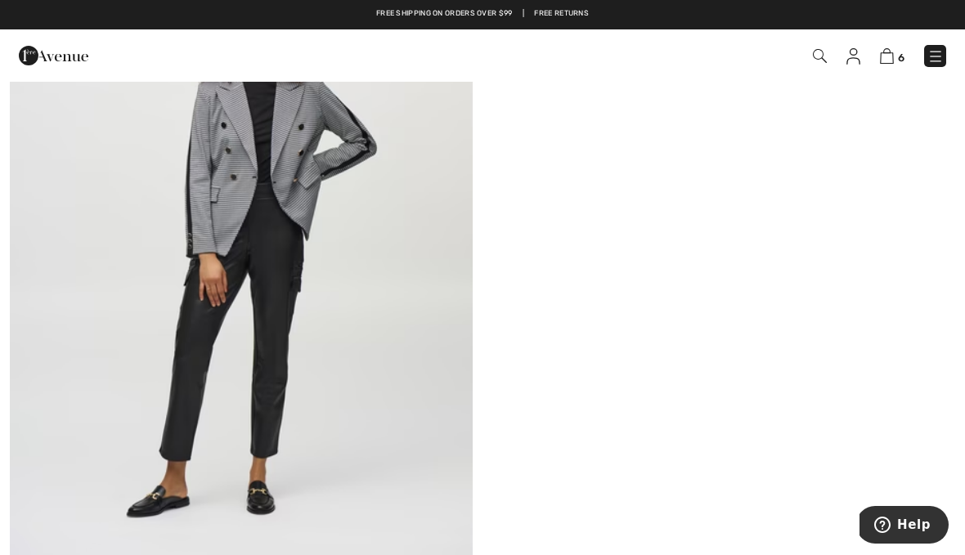
click at [879, 65] on span "6" at bounding box center [681, 56] width 531 height 22
click at [886, 59] on img at bounding box center [887, 56] width 14 height 16
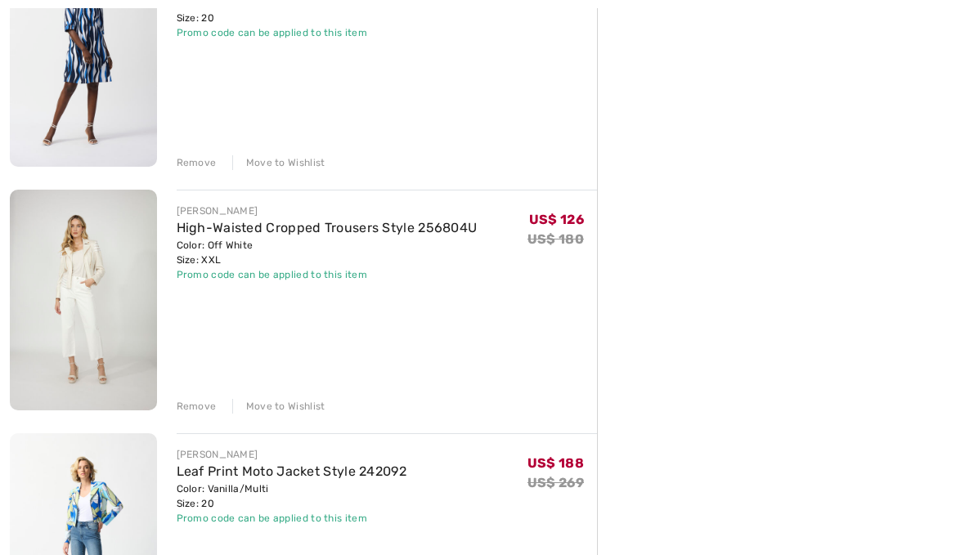
scroll to position [755, 0]
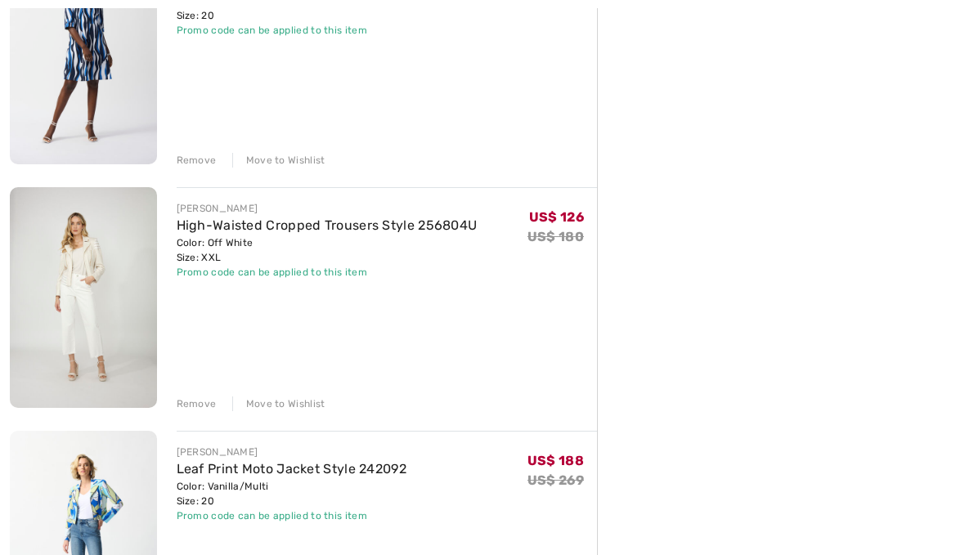
click at [92, 301] on img at bounding box center [83, 298] width 147 height 220
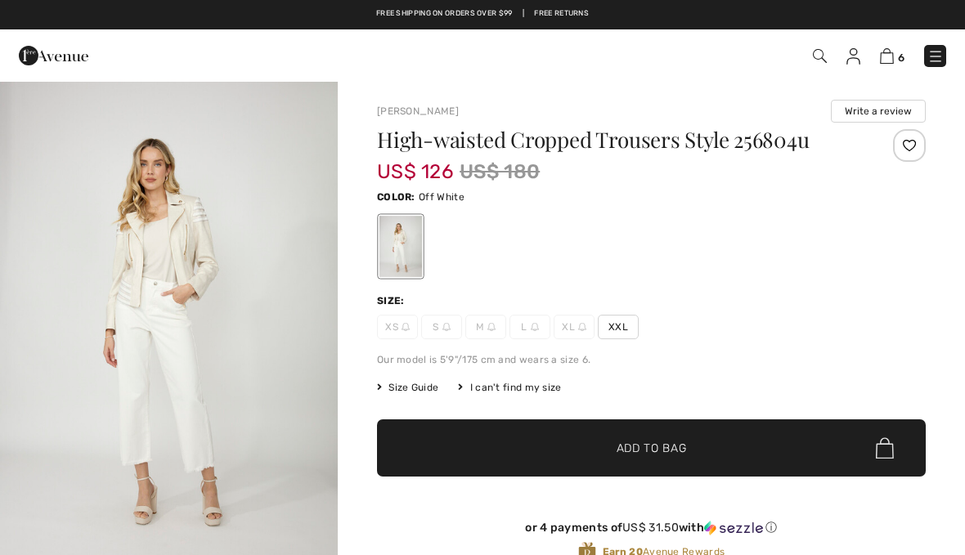
checkbox input "true"
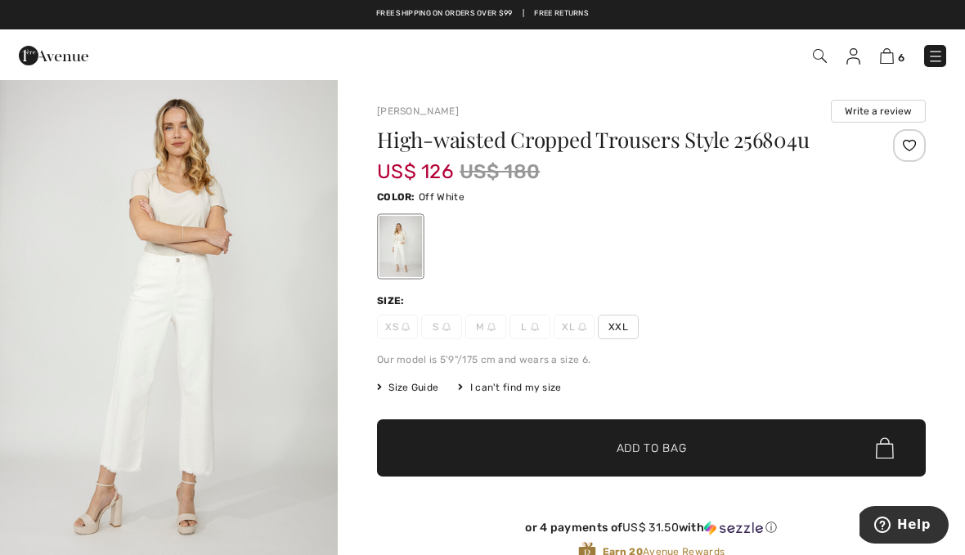
scroll to position [525, 0]
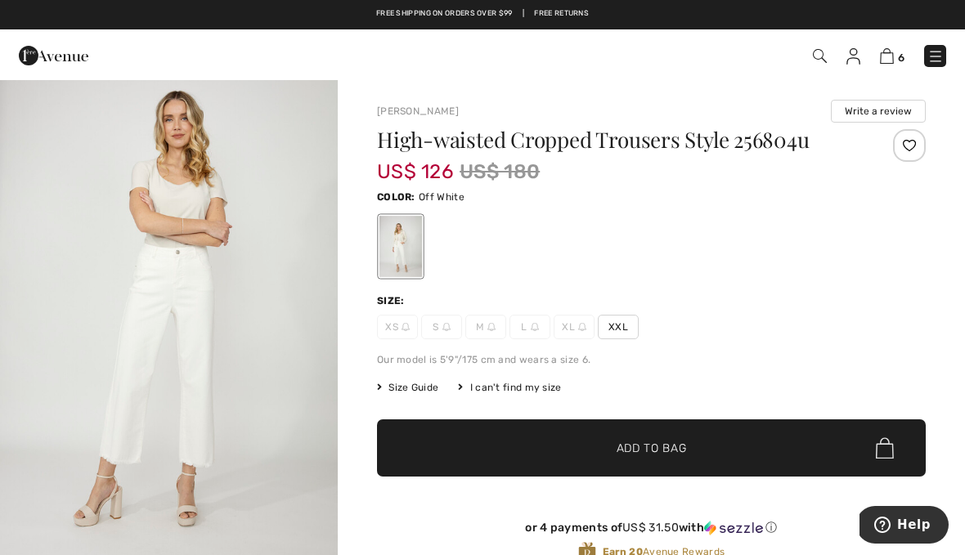
click at [139, 336] on img "2 / 5" at bounding box center [169, 315] width 338 height 507
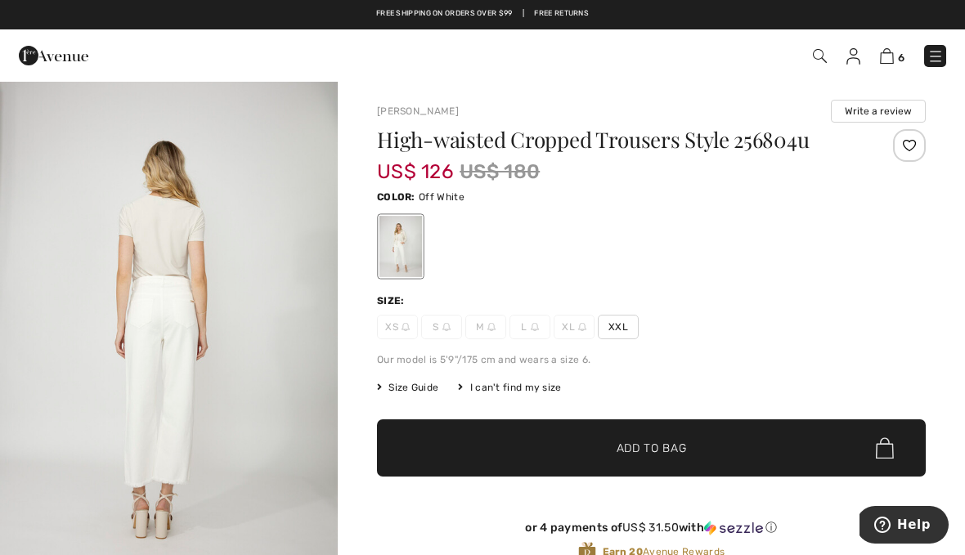
click at [892, 53] on img at bounding box center [887, 56] width 14 height 16
click at [892, 63] on img at bounding box center [887, 56] width 14 height 16
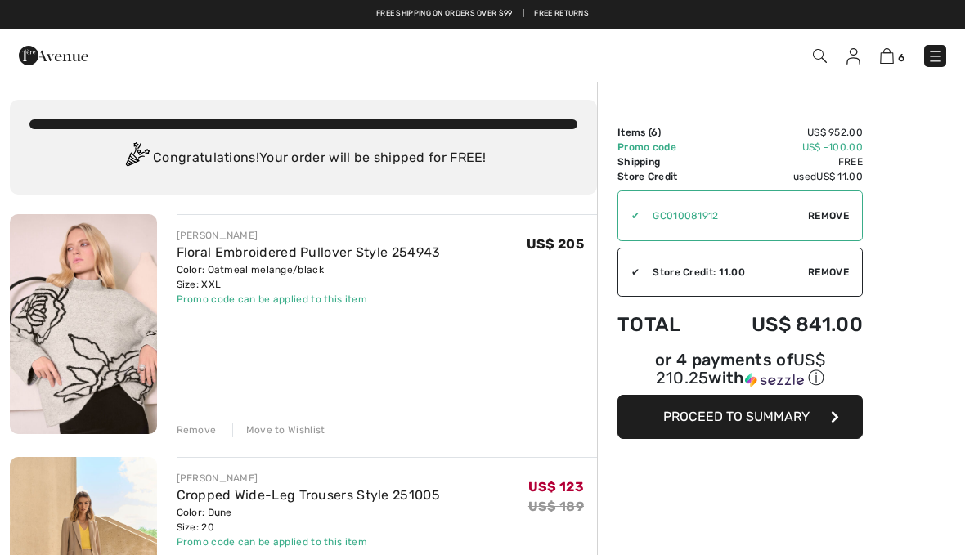
checkbox input "true"
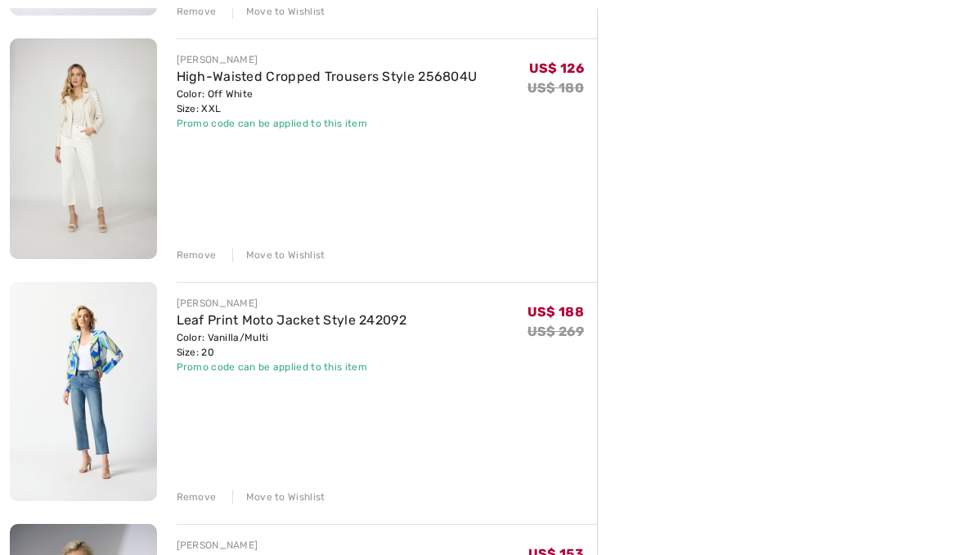
scroll to position [905, 0]
click at [187, 500] on div "Remove" at bounding box center [197, 497] width 40 height 15
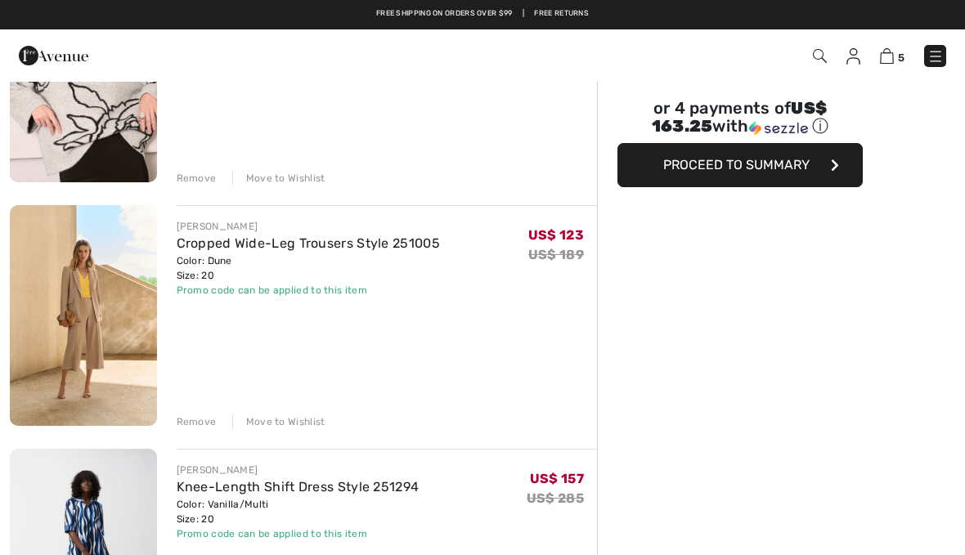
scroll to position [245, 0]
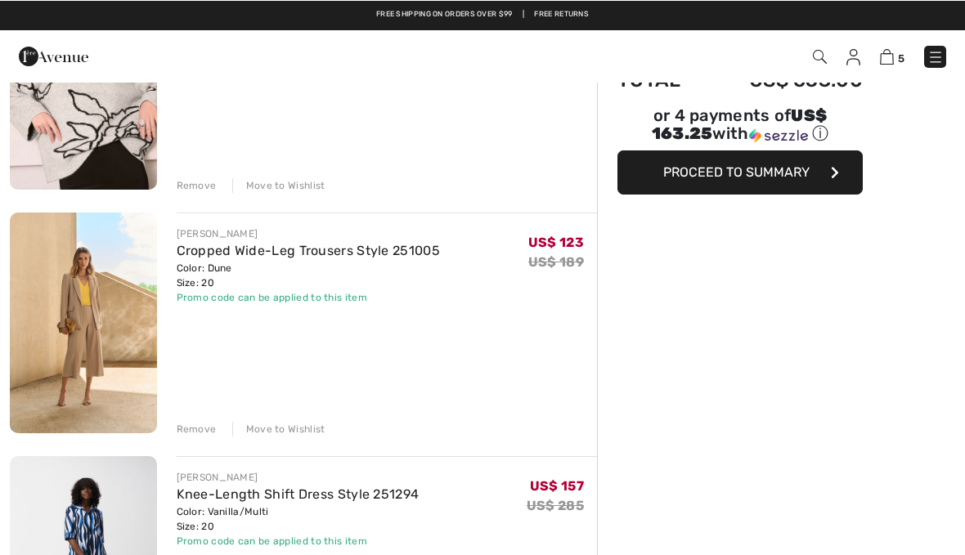
click at [771, 172] on span "Proceed to Summary" at bounding box center [736, 172] width 146 height 16
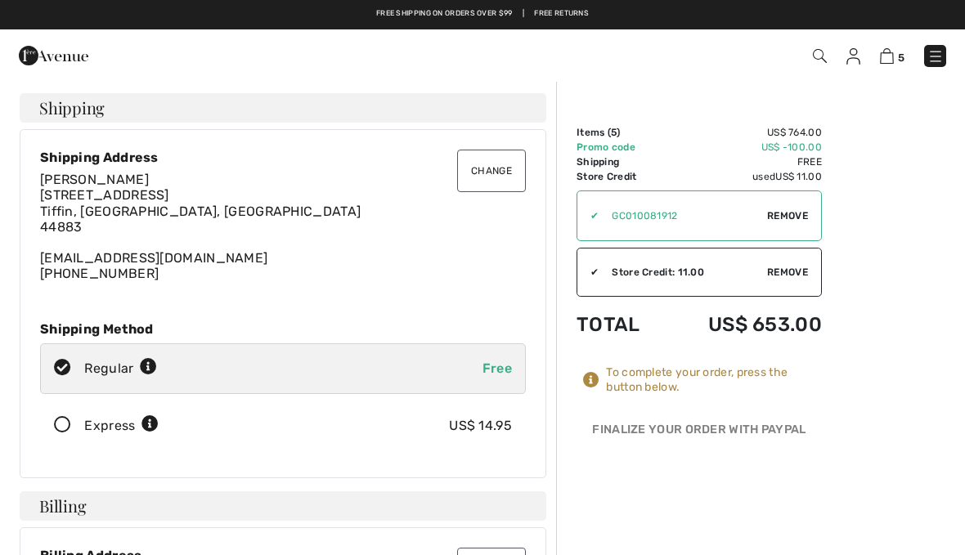
checkbox input "true"
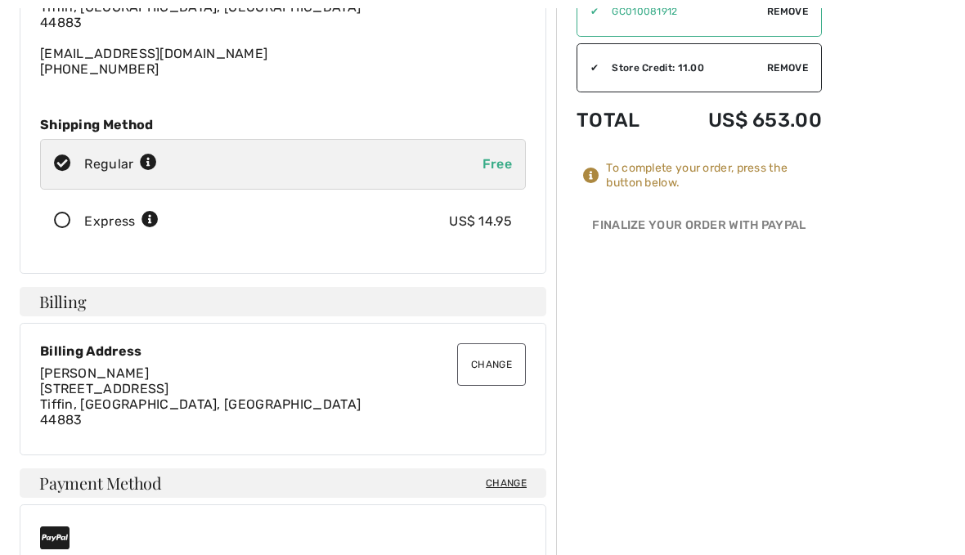
scroll to position [207, 0]
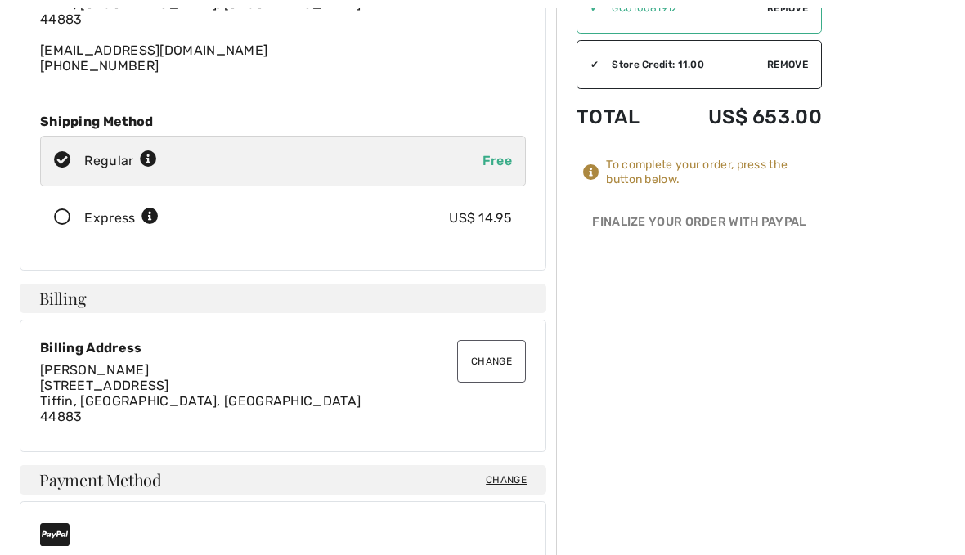
click at [74, 230] on div "Express US$ 14.95" at bounding box center [283, 219] width 486 height 51
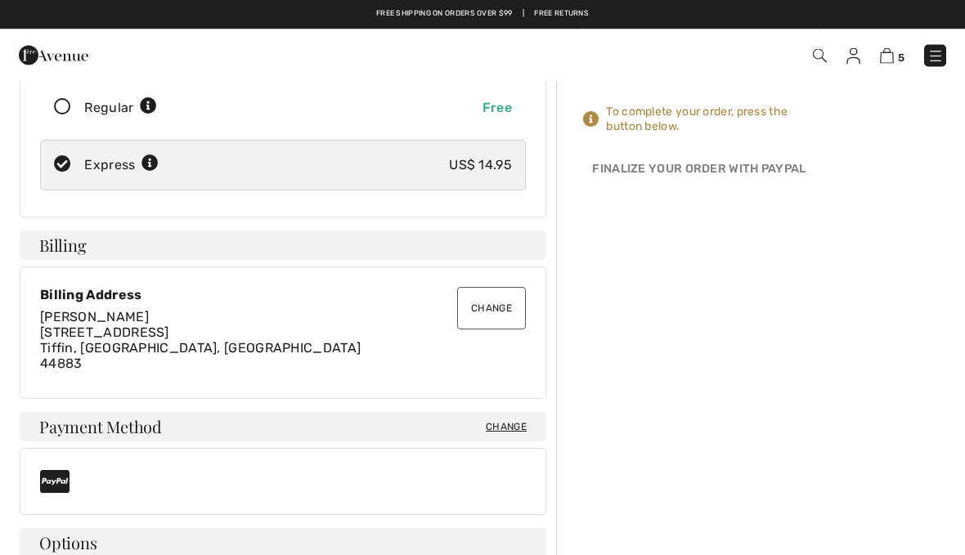
scroll to position [261, 0]
